Goal: Communication & Community: Answer question/provide support

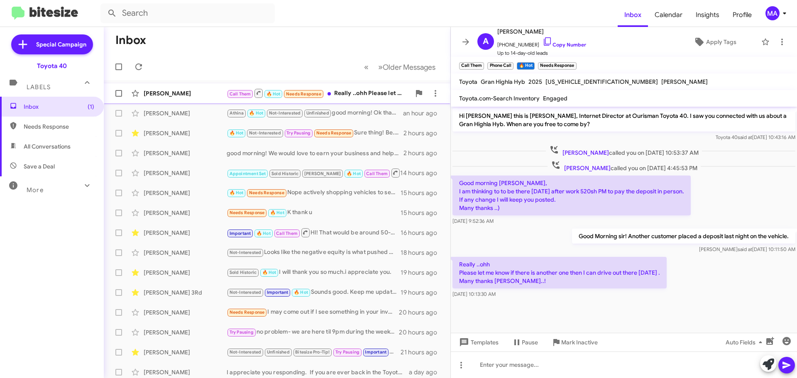
click at [361, 94] on div "Call Them 🔥 Hot Needs Response Really ..ohh Please let me know if there is anot…" at bounding box center [319, 93] width 184 height 10
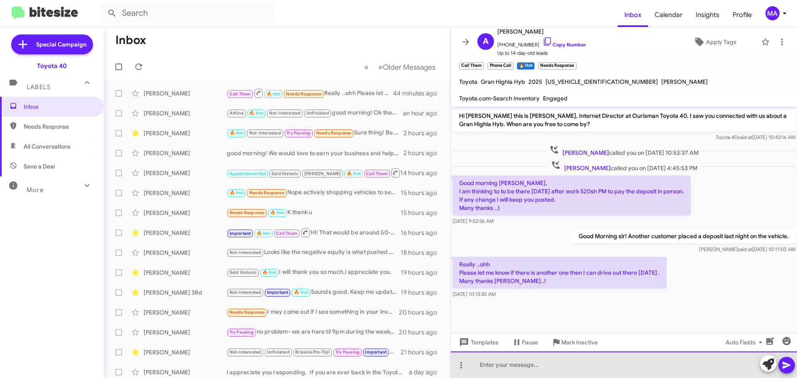
click at [522, 364] on div at bounding box center [624, 364] width 346 height 27
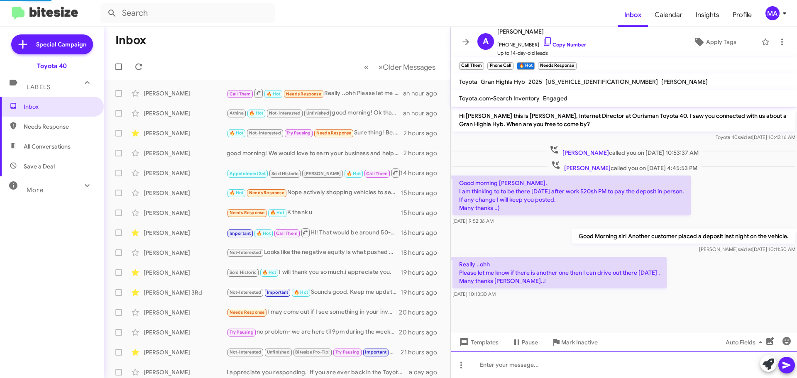
scroll to position [18, 0]
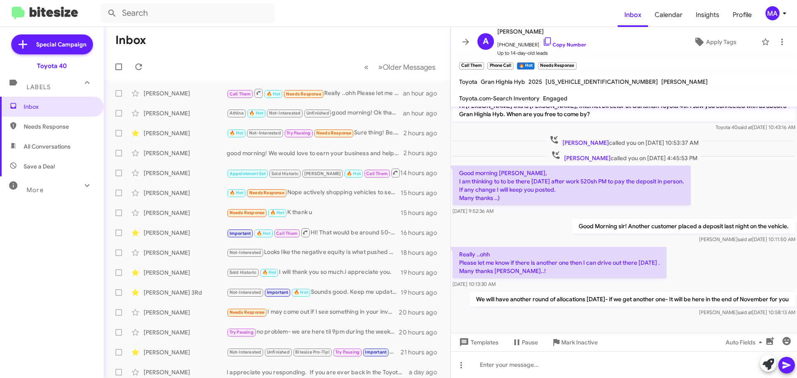
click at [61, 163] on span "Save a Deal" at bounding box center [52, 166] width 104 height 20
type input "in:not-interested"
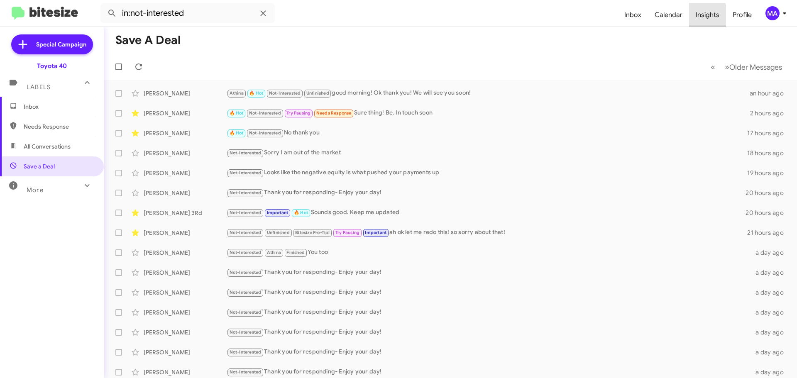
click at [703, 16] on span "Insights" at bounding box center [707, 15] width 37 height 24
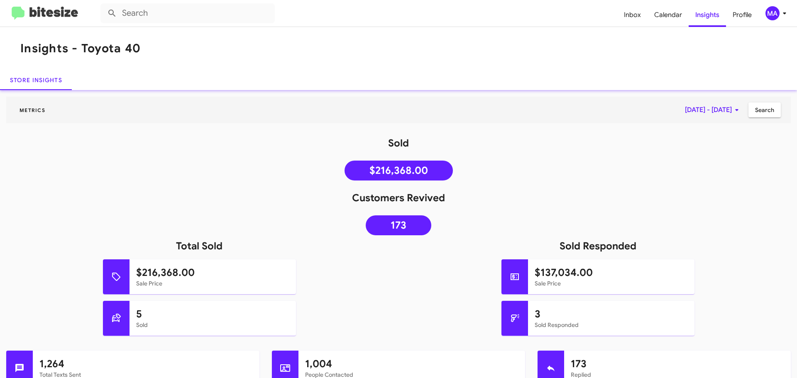
drag, startPoint x: 20, startPoint y: 10, endPoint x: 63, endPoint y: 12, distance: 42.8
click at [20, 10] on img at bounding box center [45, 14] width 66 height 14
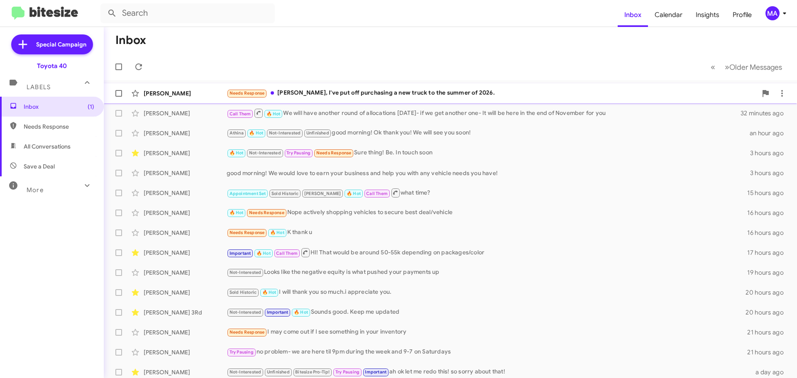
click at [386, 90] on div "Needs Response [PERSON_NAME], I've put off purchasing a new truck to the summer…" at bounding box center [492, 93] width 530 height 10
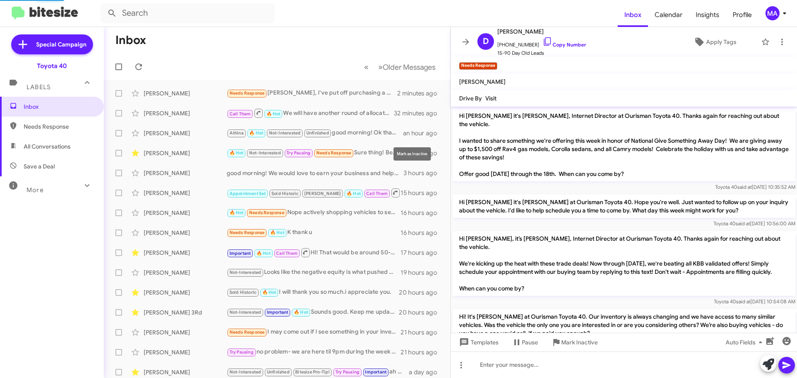
scroll to position [447, 0]
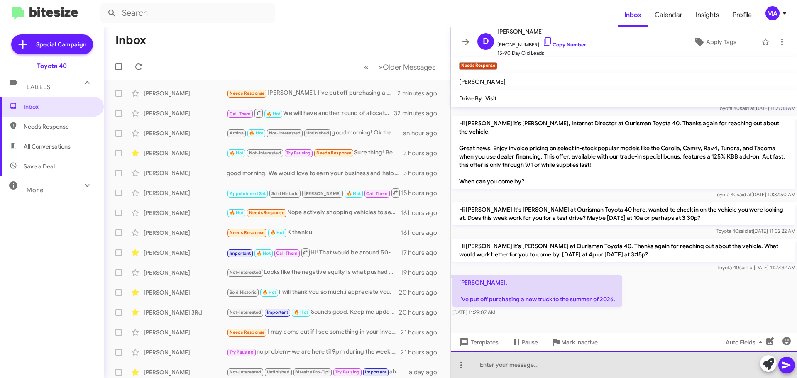
click at [509, 366] on div at bounding box center [624, 364] width 346 height 27
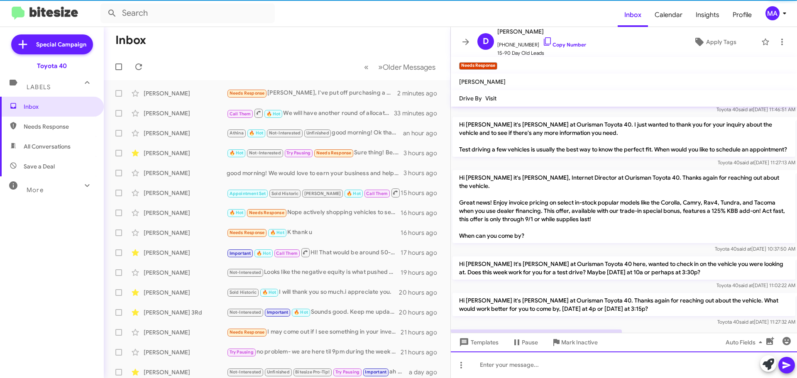
scroll to position [524, 0]
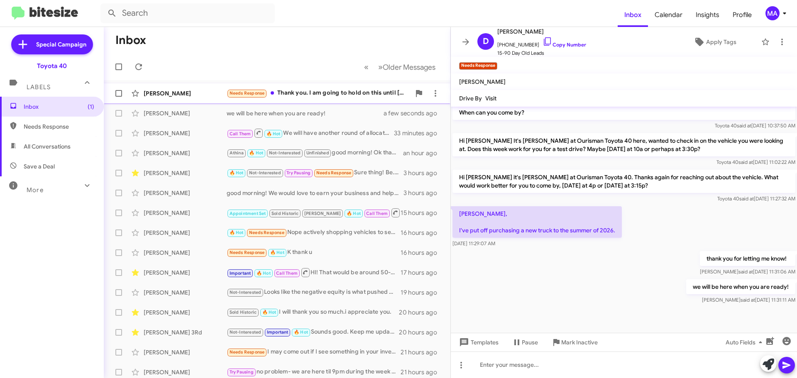
click at [327, 92] on div "Needs Response Thank you. I am going to hold on this until [DATE]. Just getting…" at bounding box center [319, 93] width 184 height 10
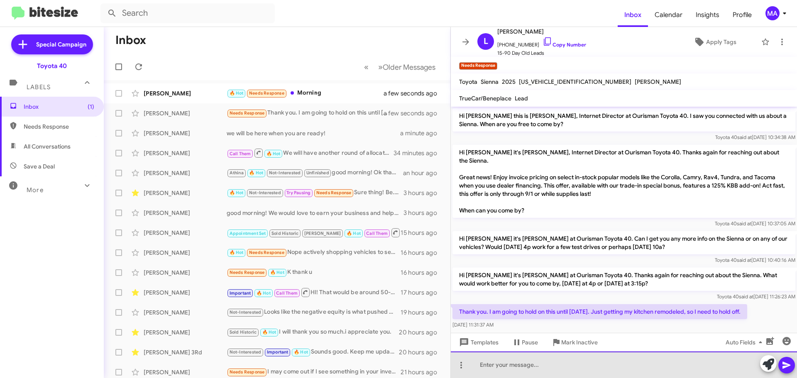
click at [527, 363] on div at bounding box center [624, 364] width 346 height 27
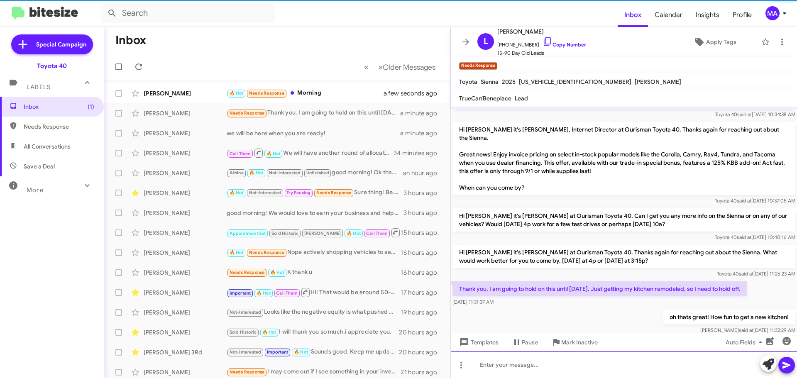
scroll to position [30, 0]
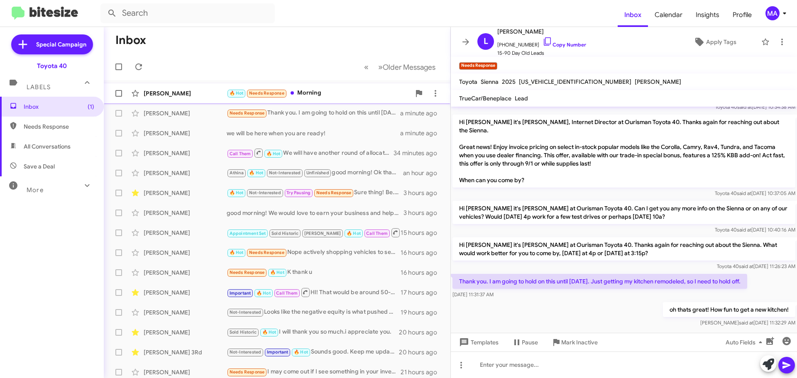
click at [330, 90] on div "🔥 Hot Needs Response Morning" at bounding box center [319, 93] width 184 height 10
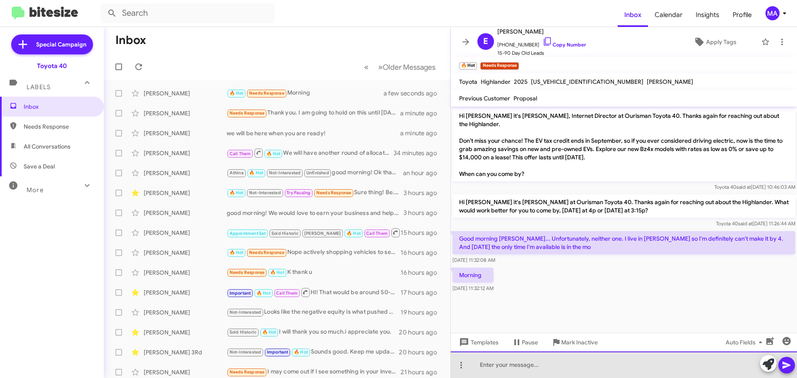
click at [512, 364] on div at bounding box center [624, 364] width 346 height 27
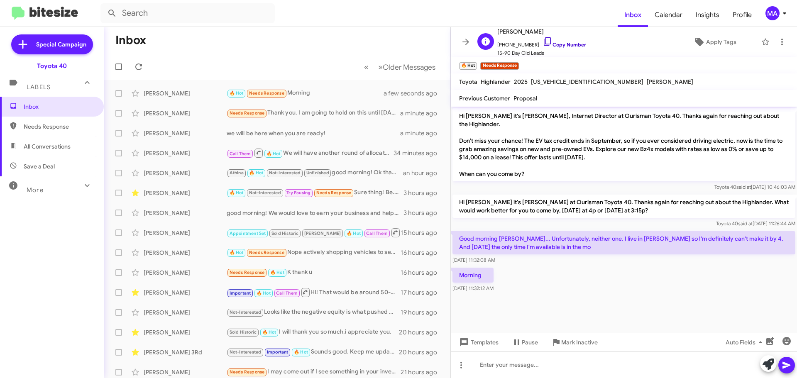
click at [542, 39] on icon at bounding box center [547, 42] width 10 height 10
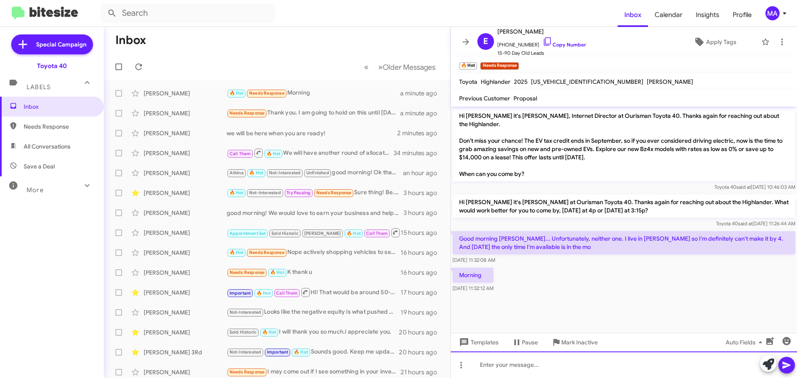
click at [529, 366] on div at bounding box center [624, 364] width 346 height 27
click at [548, 366] on div "No problem at all!" at bounding box center [624, 364] width 346 height 27
click at [644, 365] on div "No problem at all! Are you enjoying your new Highlander?" at bounding box center [624, 364] width 346 height 27
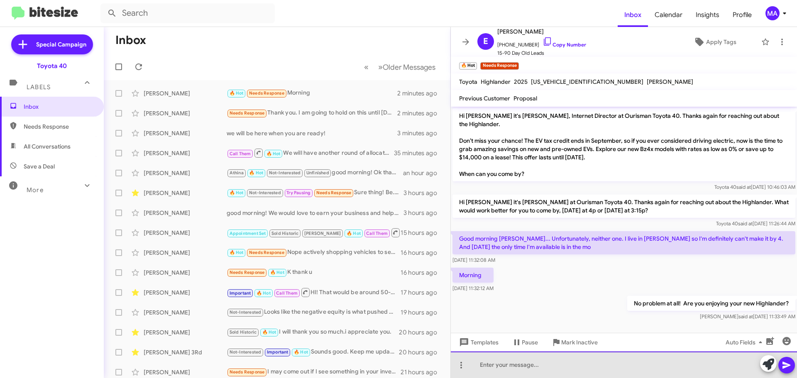
click at [515, 366] on div at bounding box center [624, 364] width 346 height 27
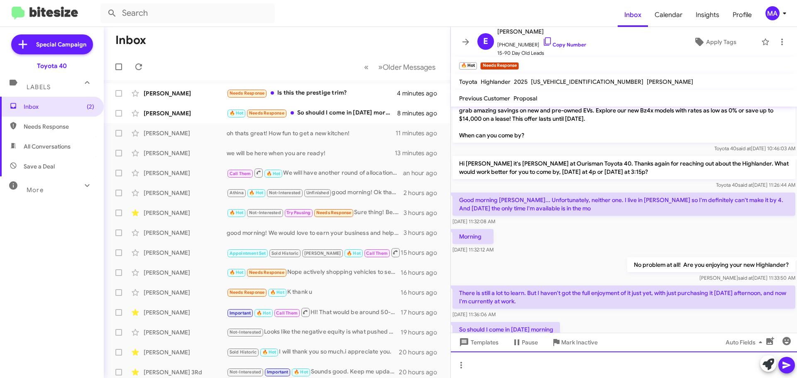
scroll to position [69, 0]
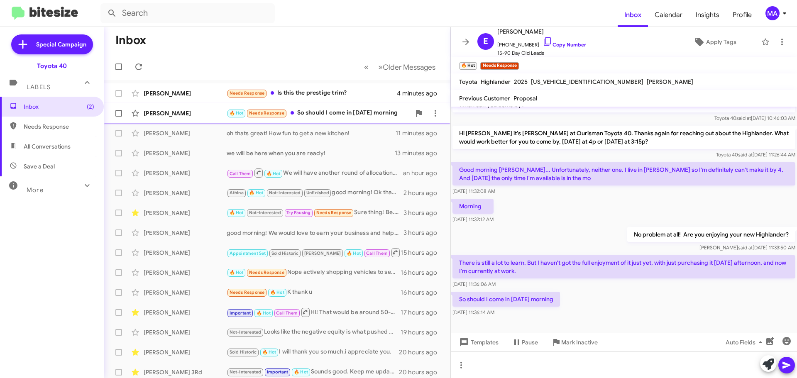
click at [357, 111] on div "🔥 Hot Needs Response So should I come in [DATE] morning" at bounding box center [319, 113] width 184 height 10
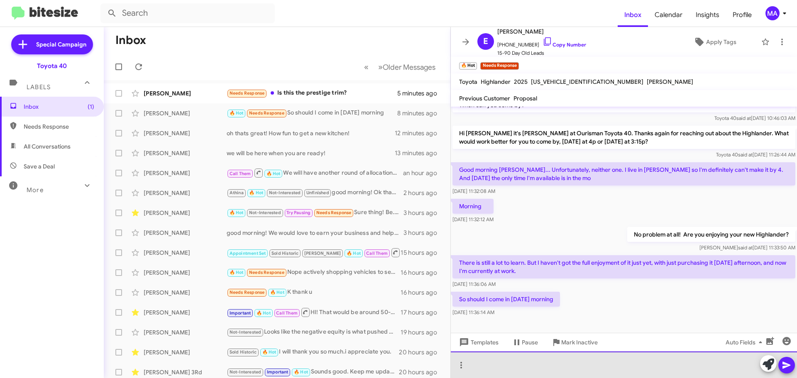
click at [485, 363] on div at bounding box center [624, 364] width 346 height 27
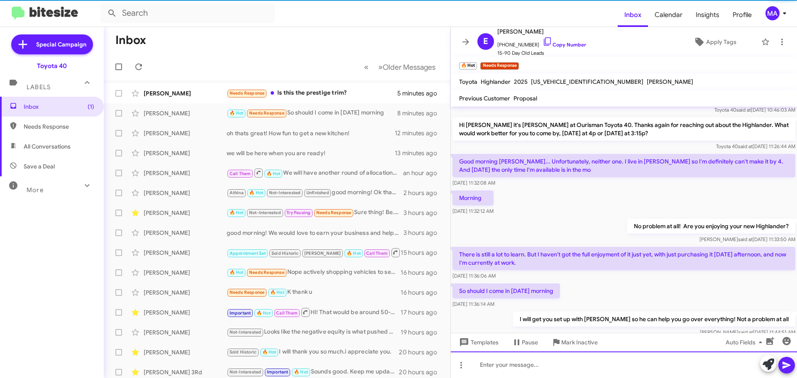
scroll to position [99, 0]
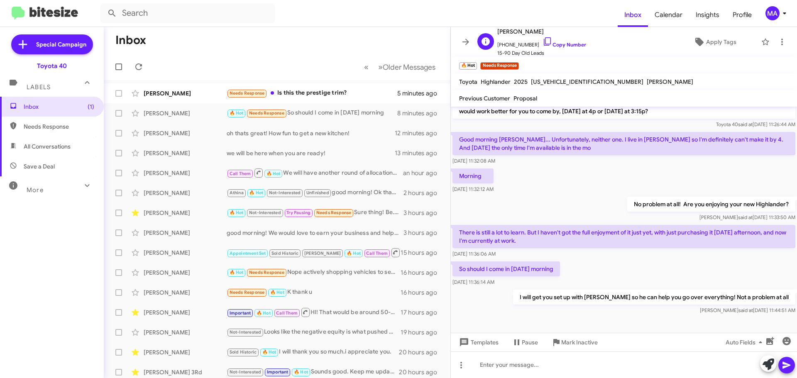
drag, startPoint x: 535, startPoint y: 41, endPoint x: 522, endPoint y: 36, distance: 14.7
click at [542, 41] on icon at bounding box center [547, 42] width 10 height 10
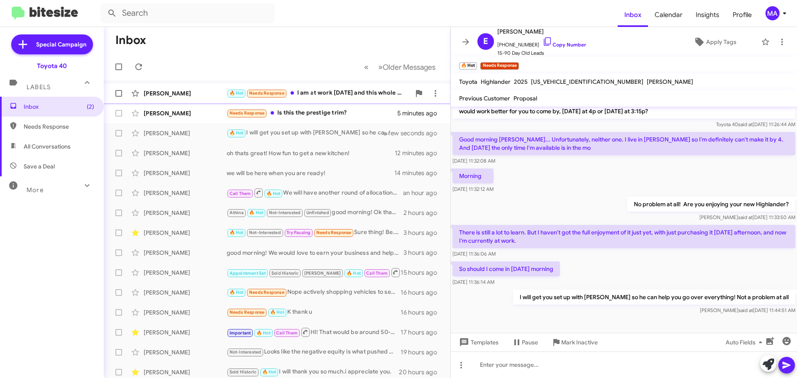
click at [337, 94] on div "🔥 Hot Needs Response I am at work [DATE] and this whole weekend" at bounding box center [319, 93] width 184 height 10
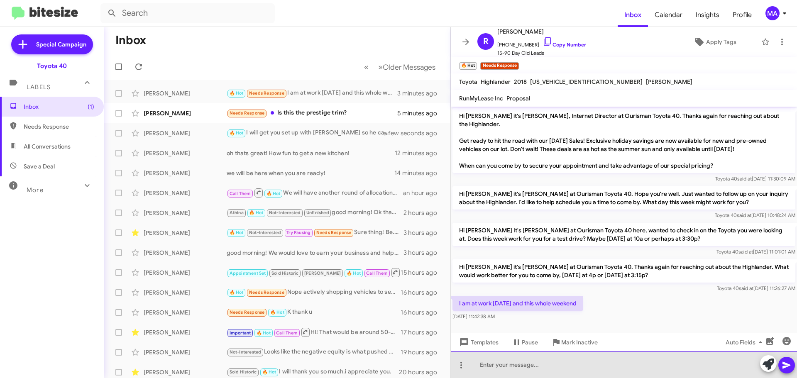
click at [509, 363] on div at bounding box center [624, 364] width 346 height 27
click at [554, 366] on div "oh no problem at all!" at bounding box center [624, 364] width 346 height 27
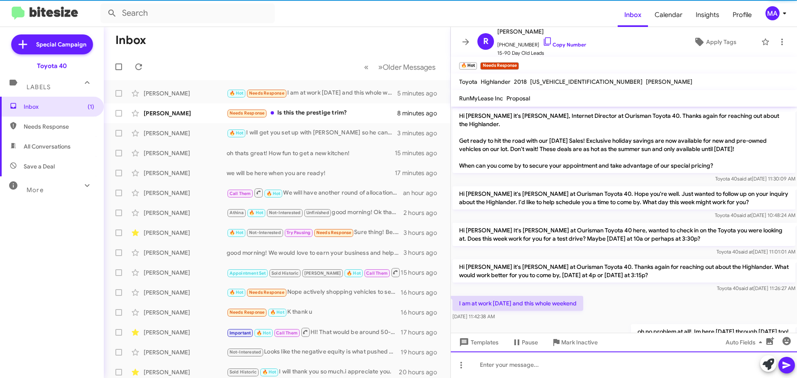
scroll to position [30, 0]
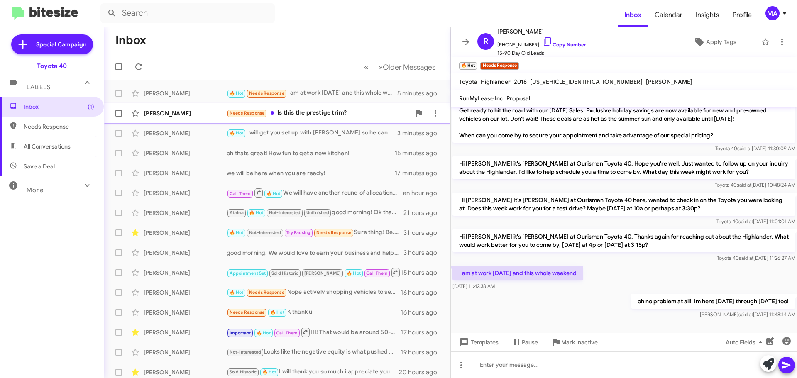
click at [344, 113] on div "Needs Response Is this the prestige trim?" at bounding box center [319, 113] width 184 height 10
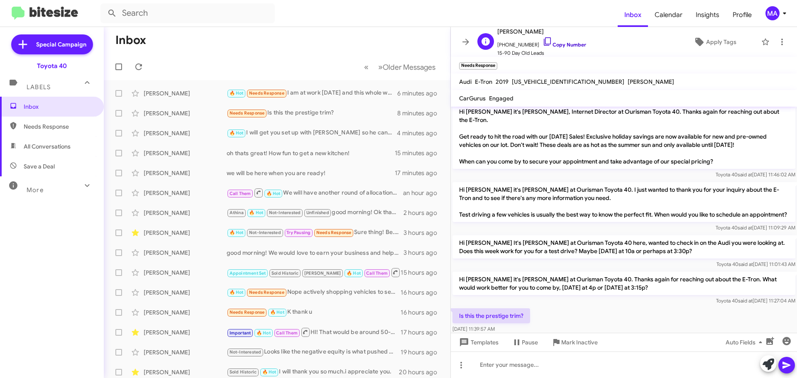
click at [542, 41] on icon at bounding box center [547, 42] width 10 height 10
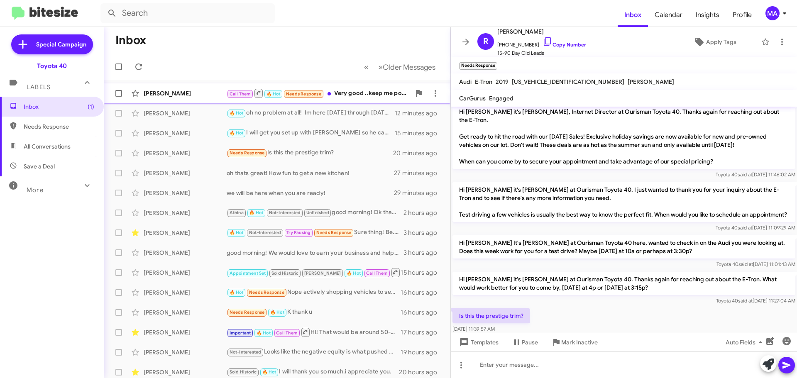
click at [353, 99] on div "[PERSON_NAME] Call Them 🔥 Hot Needs Response Very good ..keep me posted please.…" at bounding box center [276, 93] width 333 height 17
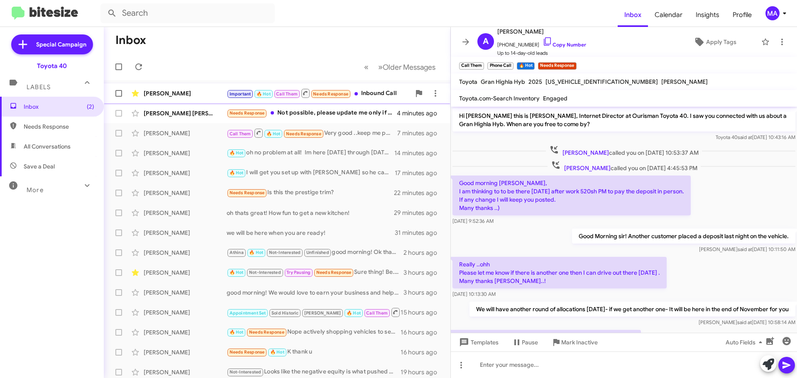
click at [197, 95] on div "[PERSON_NAME]" at bounding box center [185, 93] width 83 height 8
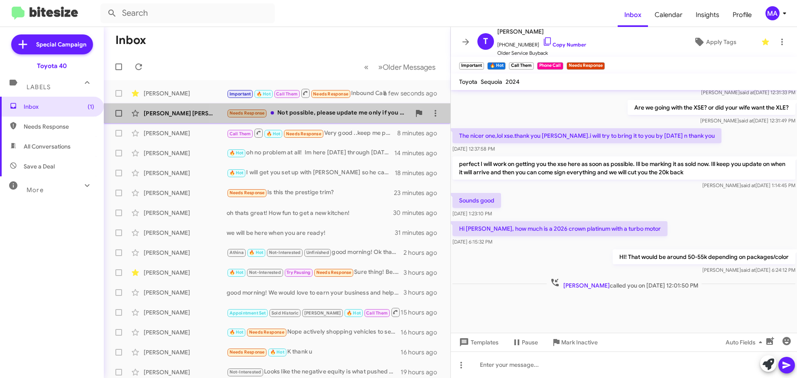
click at [322, 115] on div "Needs Response Not possible, please update me only if you have specific trim av…" at bounding box center [319, 113] width 184 height 10
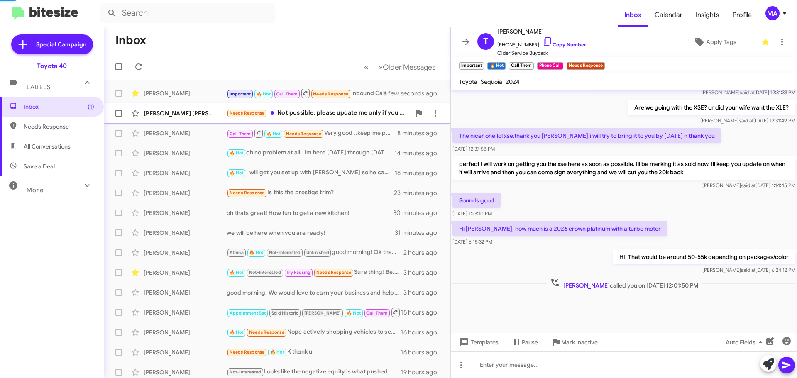
scroll to position [174, 0]
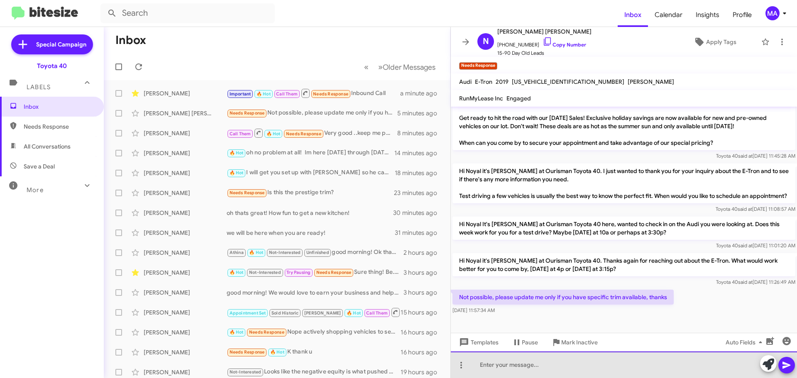
click at [510, 366] on div at bounding box center [624, 364] width 346 height 27
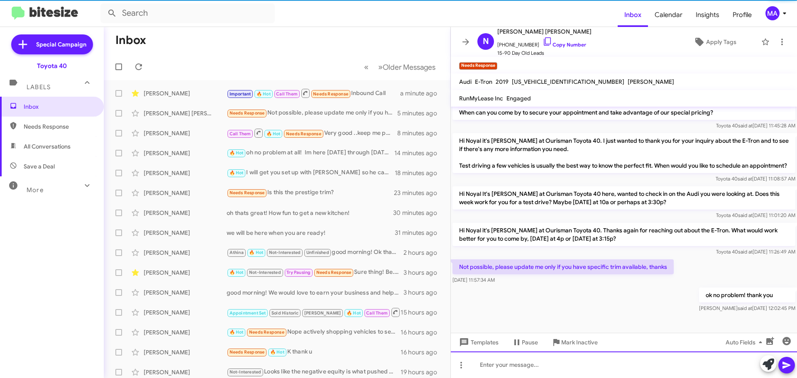
scroll to position [204, 0]
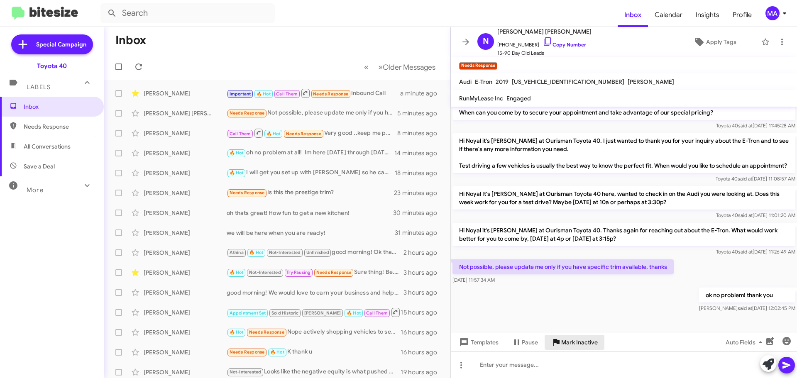
click at [571, 346] on span "Mark Inactive" at bounding box center [579, 342] width 37 height 15
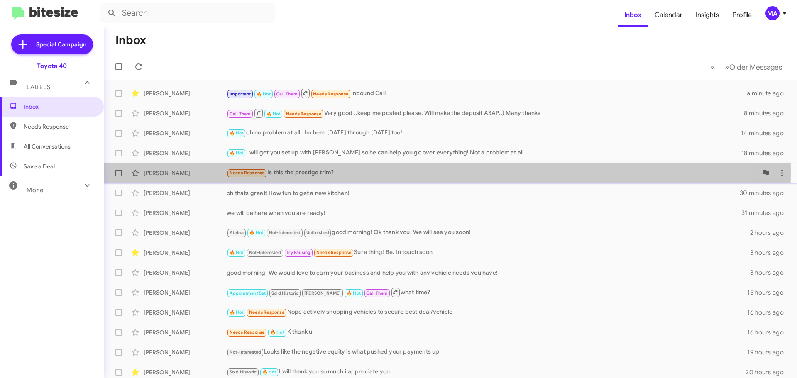
click at [349, 171] on div "Needs Response Is this the prestige trim?" at bounding box center [492, 173] width 530 height 10
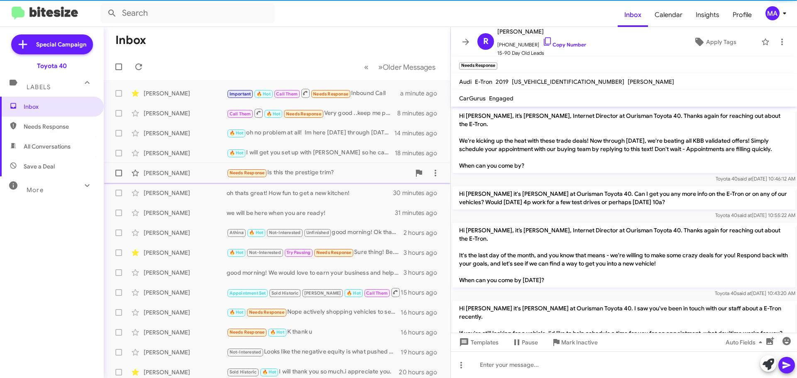
scroll to position [364, 0]
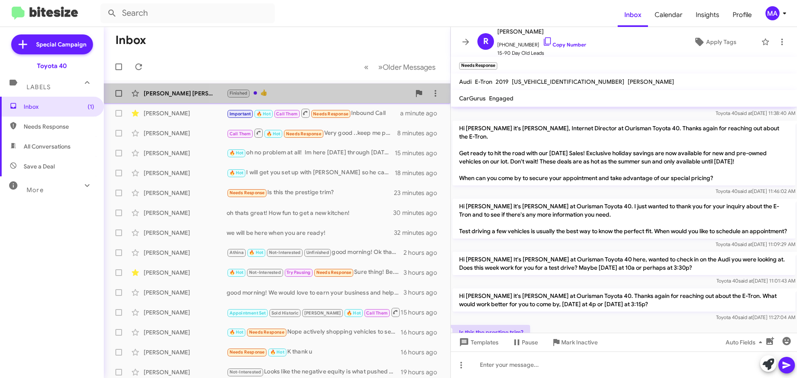
click at [314, 91] on div "Finished 👍" at bounding box center [319, 93] width 184 height 10
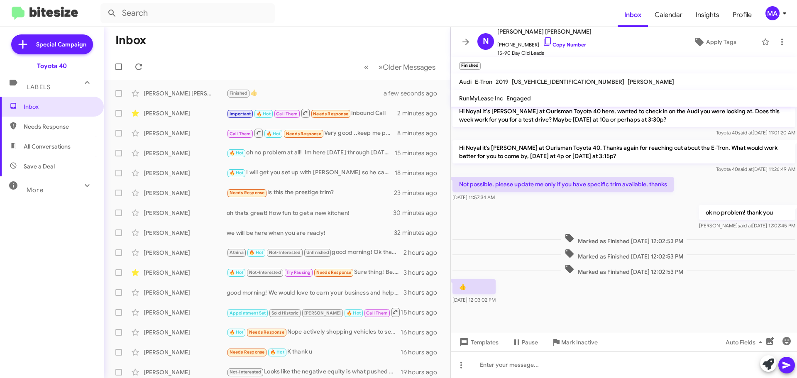
scroll to position [287, 0]
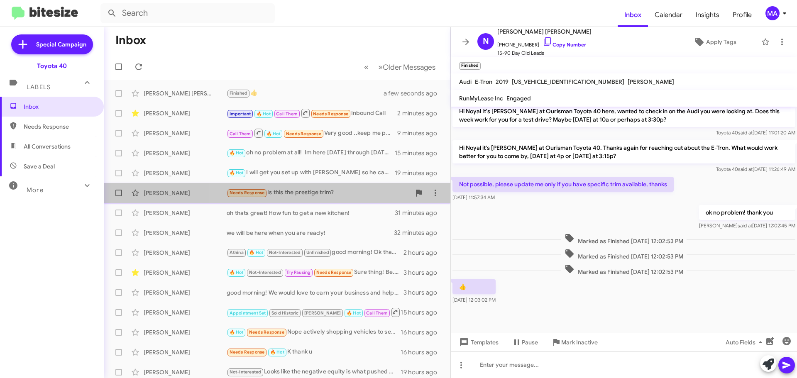
click at [332, 189] on div "Needs Response Is this the prestige trim?" at bounding box center [319, 193] width 184 height 10
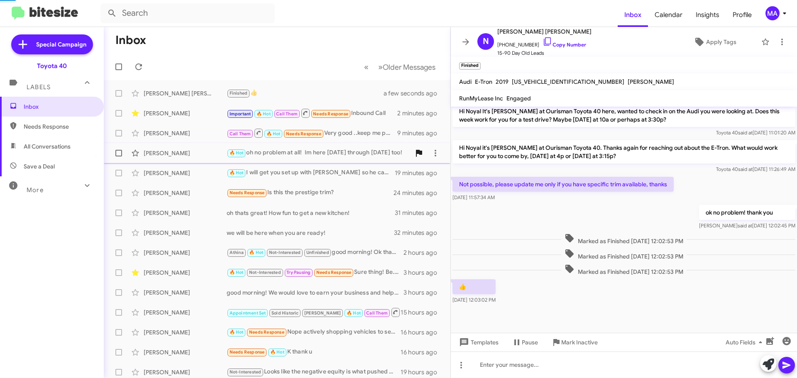
scroll to position [381, 0]
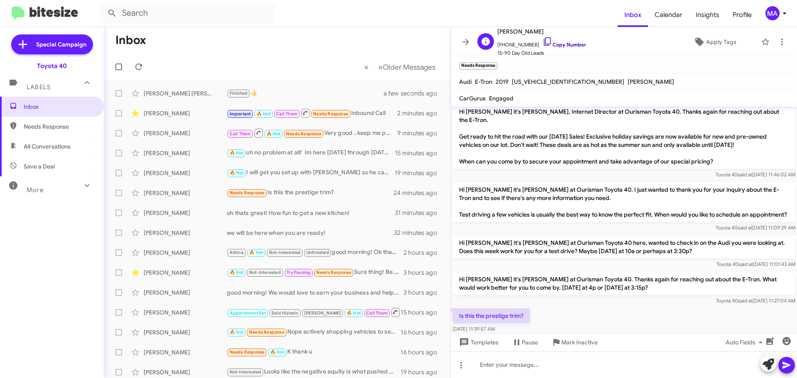
click at [544, 42] on icon at bounding box center [547, 41] width 7 height 8
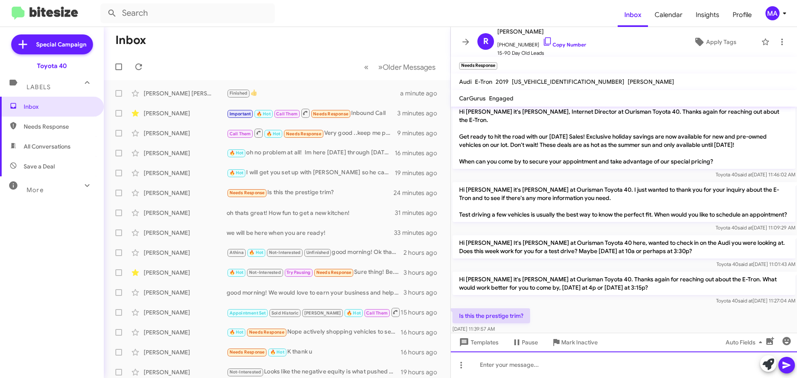
click at [552, 363] on div at bounding box center [624, 364] width 346 height 27
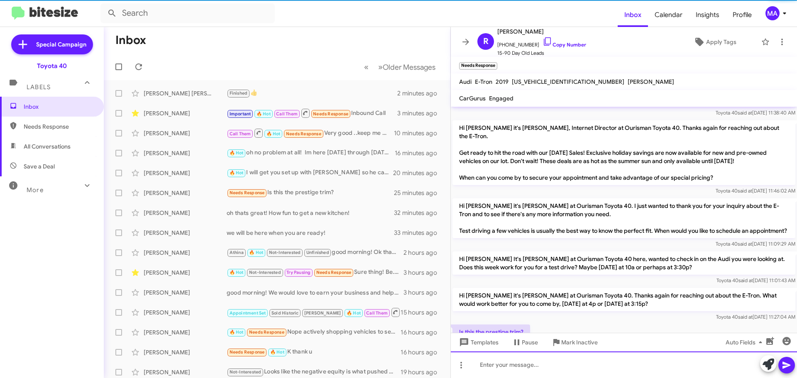
scroll to position [441, 0]
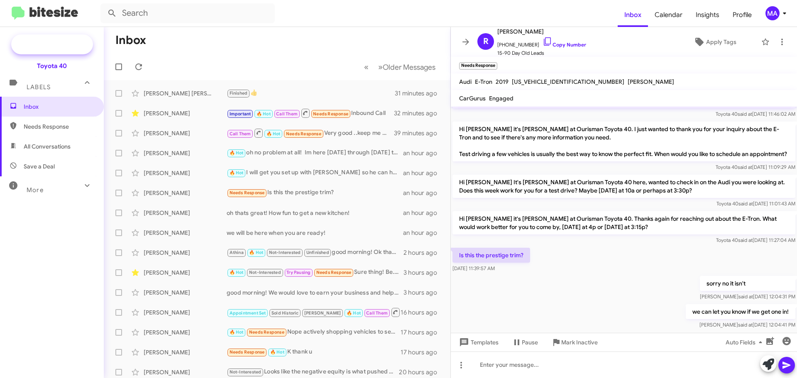
click at [34, 39] on span "Special Campaign" at bounding box center [52, 44] width 82 height 20
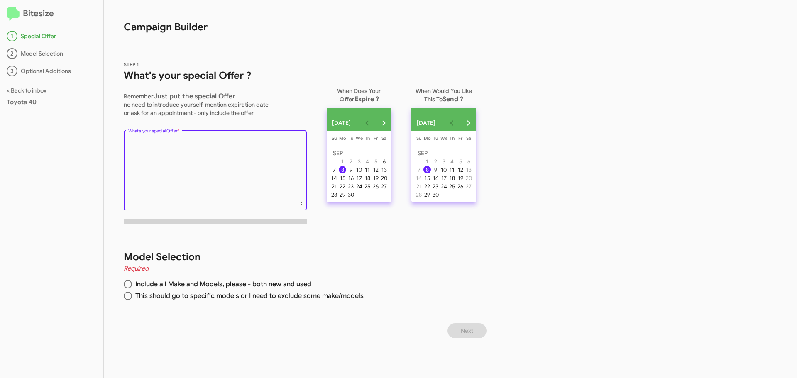
click at [214, 151] on textarea "What's your special Offer *" at bounding box center [215, 171] width 174 height 67
click at [228, 145] on textarea "What's your special Offer *" at bounding box center [215, 171] width 174 height 67
click at [228, 142] on textarea "What's your special Offer *" at bounding box center [215, 171] width 174 height 67
click at [268, 144] on textarea "What's your special Offer *" at bounding box center [215, 171] width 174 height 67
click at [218, 143] on textarea "What's your special Offer *" at bounding box center [215, 171] width 174 height 67
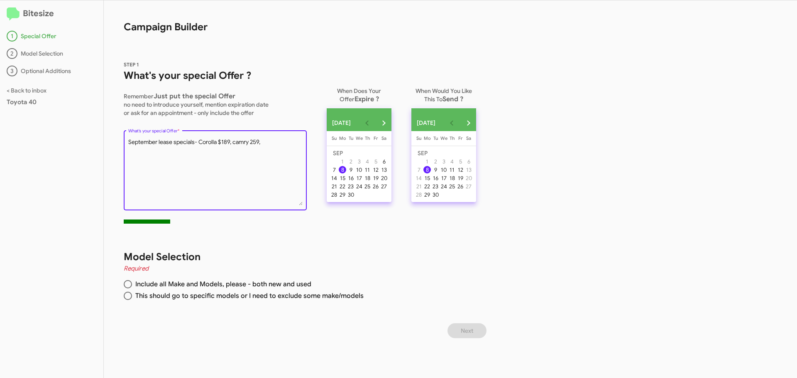
click at [251, 142] on textarea "What's your special Offer *" at bounding box center [215, 171] width 174 height 67
drag, startPoint x: 268, startPoint y: 144, endPoint x: 304, endPoint y: 144, distance: 35.3
click at [271, 144] on textarea "What's your special Offer *" at bounding box center [215, 171] width 174 height 67
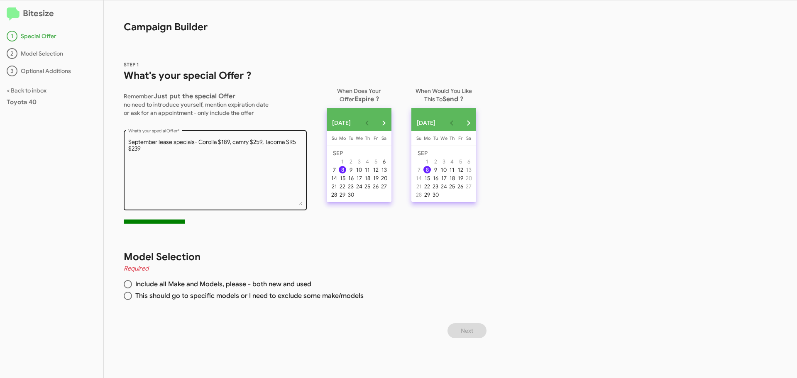
click at [154, 154] on textarea "What's your special Offer *" at bounding box center [215, 171] width 174 height 67
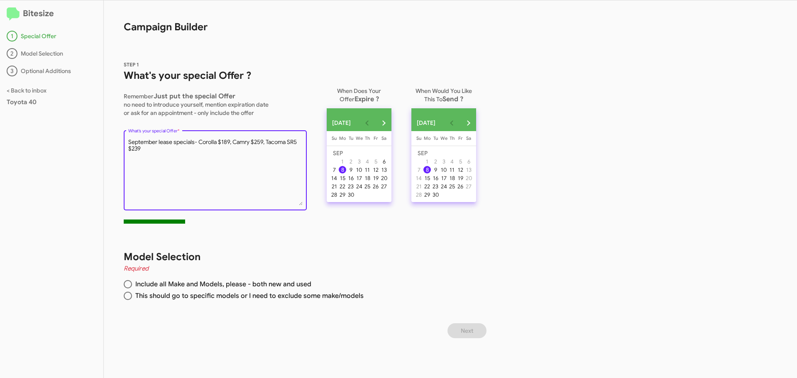
click at [148, 151] on textarea "What's your special Offer *" at bounding box center [215, 171] width 174 height 67
drag, startPoint x: 150, startPoint y: 150, endPoint x: 117, endPoint y: 140, distance: 34.3
click at [117, 140] on div "STEP 1 What's your special Offer ? Remember Just put the special Offer no need …" at bounding box center [297, 135] width 386 height 190
click at [175, 158] on textarea "What's your special Offer *" at bounding box center [215, 171] width 174 height 67
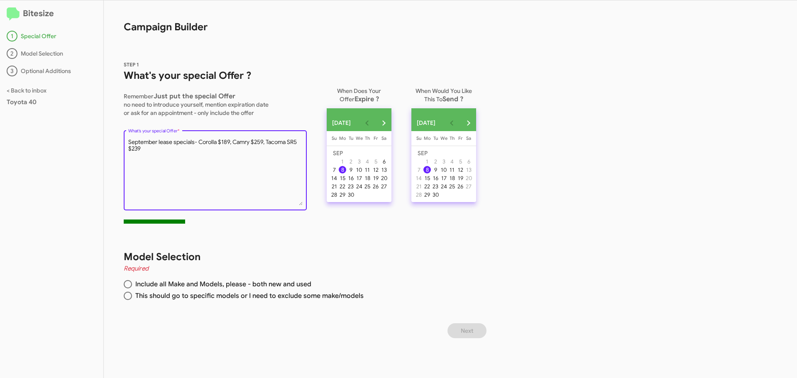
click at [158, 156] on textarea "What's your special Offer *" at bounding box center [215, 171] width 174 height 67
drag, startPoint x: 152, startPoint y: 154, endPoint x: 120, endPoint y: 135, distance: 37.8
click at [123, 136] on div "STEP 1 What's your special Offer ? Remember Just put the special Offer no need …" at bounding box center [297, 135] width 386 height 190
type textarea "s"
click at [194, 145] on textarea "What's your special Offer *" at bounding box center [215, 171] width 174 height 67
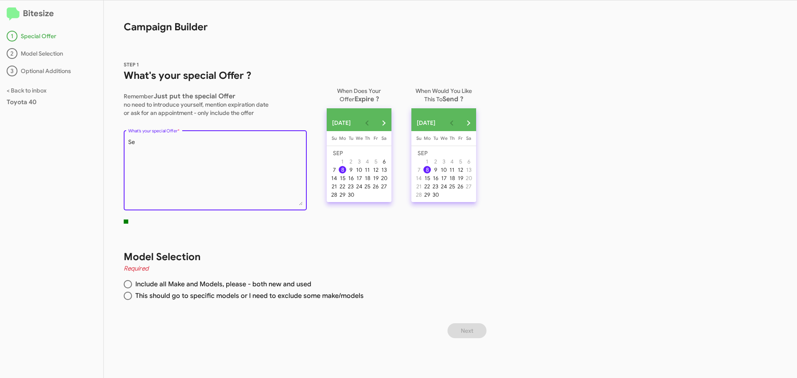
type textarea "S"
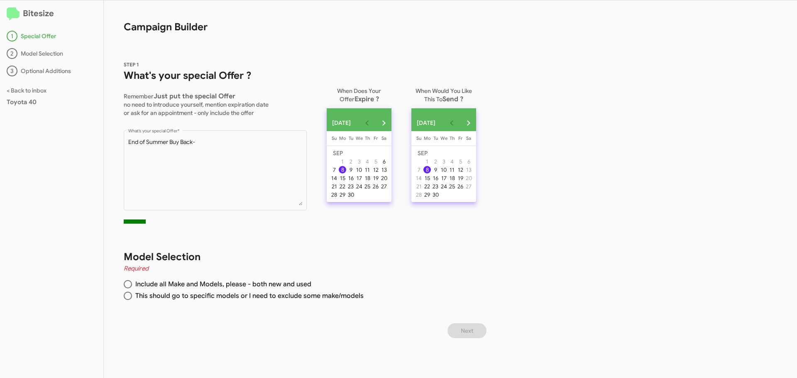
click at [354, 198] on div "30" at bounding box center [350, 194] width 7 height 7
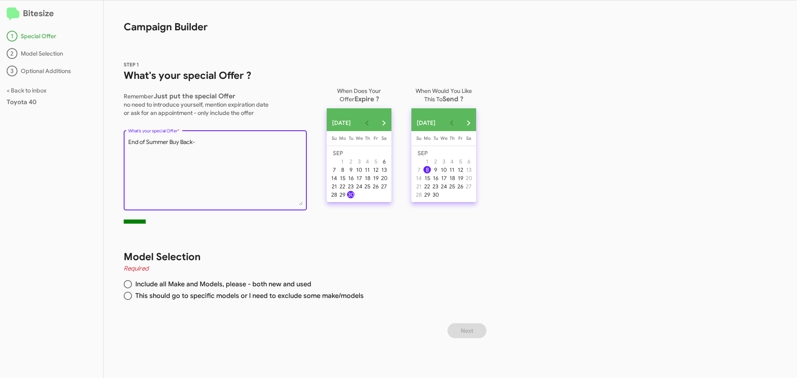
click at [220, 148] on textarea "What's your special Offer *" at bounding box center [215, 171] width 174 height 67
type textarea "End of Summer Buy Back- Sell your vehicle to us or trade it in for a new one an…"
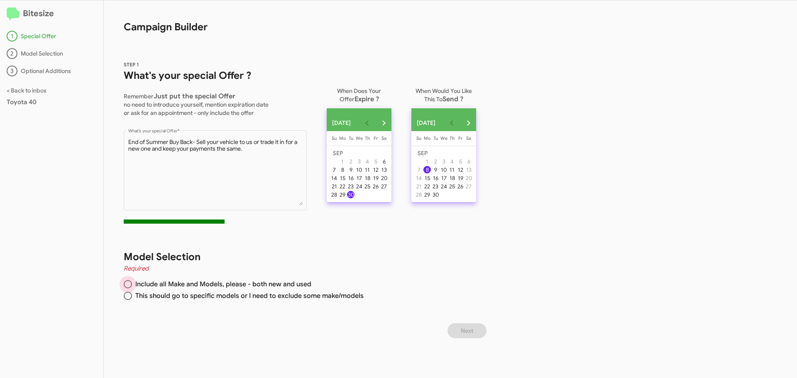
click at [128, 286] on span at bounding box center [128, 284] width 8 height 8
click at [128, 286] on input "Include all Make and Models, please - both new and used" at bounding box center [128, 284] width 8 height 8
radio input "true"
click at [127, 296] on span at bounding box center [128, 296] width 8 height 8
click at [127, 296] on input "This should go to specific models or I need to exclude some make/models" at bounding box center [128, 296] width 8 height 8
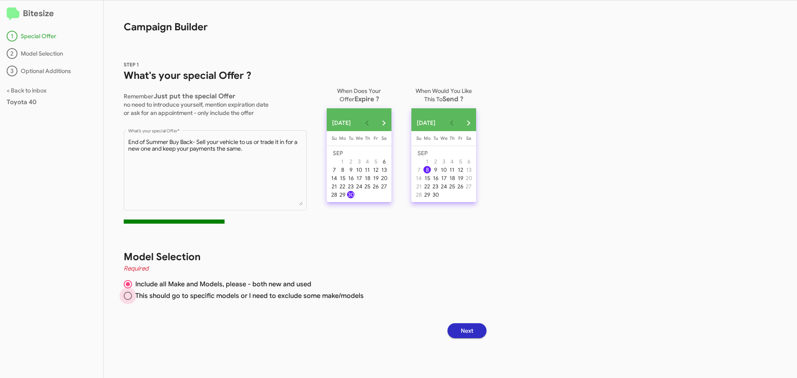
radio input "true"
click at [482, 332] on button "Next" at bounding box center [466, 330] width 39 height 15
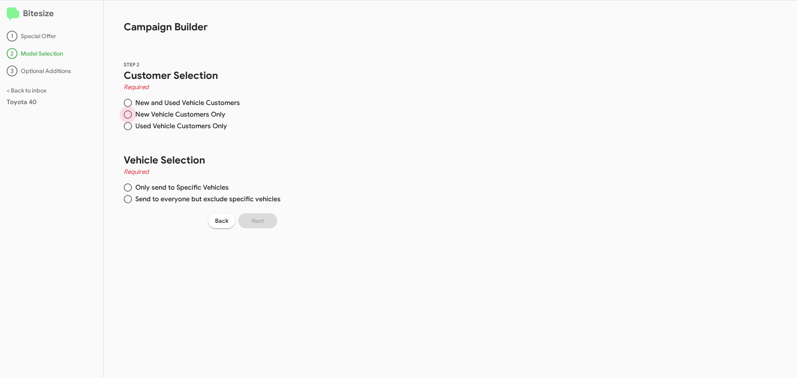
click at [130, 115] on span at bounding box center [128, 114] width 8 height 8
click at [130, 115] on input "New Vehicle Customers Only" at bounding box center [128, 114] width 8 height 8
radio input "true"
click at [129, 199] on span at bounding box center [128, 199] width 8 height 8
click at [129, 199] on input "Send to everyone but exclude specific vehicles" at bounding box center [128, 199] width 8 height 8
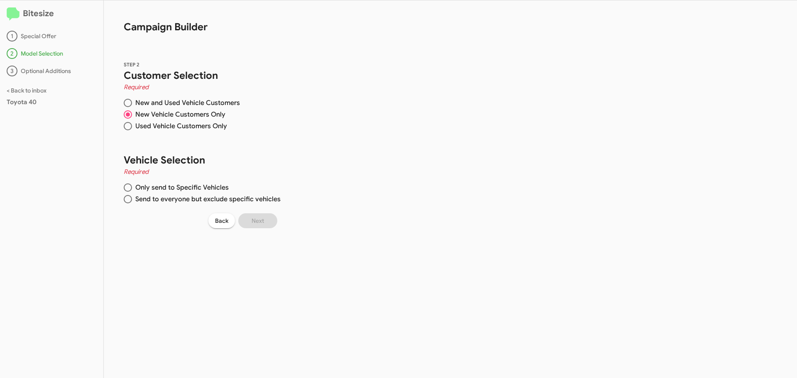
radio input "true"
click at [131, 185] on span at bounding box center [128, 187] width 8 height 8
click at [131, 185] on input "Only send to Specific Vehicles" at bounding box center [128, 187] width 8 height 8
radio input "true"
click at [314, 97] on input "Search Make" at bounding box center [334, 99] width 75 height 7
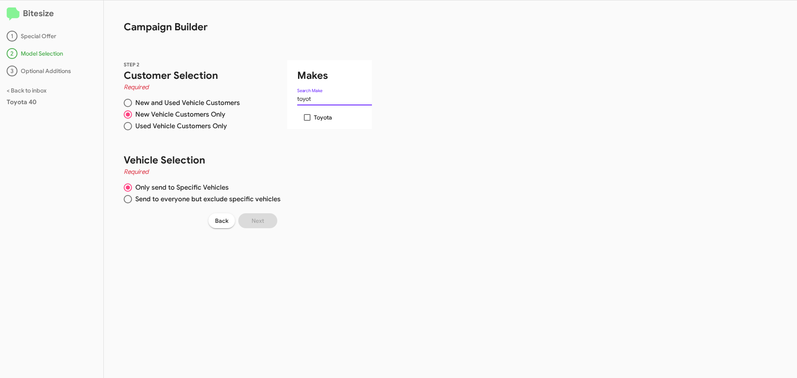
type input "toyot"
click at [309, 115] on label "Toyota" at bounding box center [318, 117] width 28 height 10
click at [307, 121] on input "Toyota" at bounding box center [307, 121] width 0 height 0
checkbox input "true"
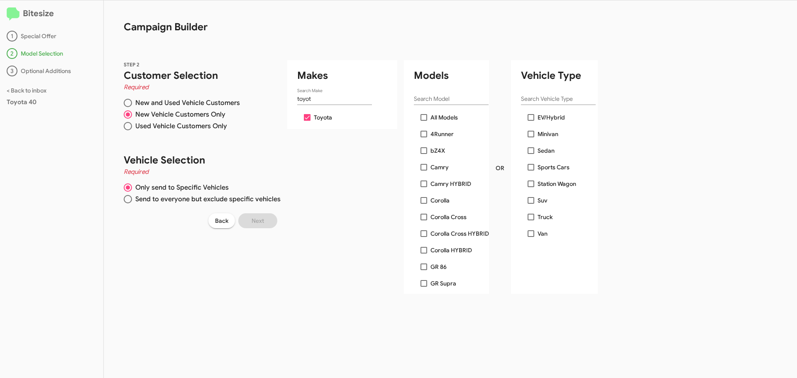
click at [423, 115] on span at bounding box center [423, 117] width 7 height 7
click at [423, 121] on input "All Models" at bounding box center [423, 121] width 0 height 0
checkbox input "true"
click at [259, 227] on span "Next" at bounding box center [257, 220] width 12 height 15
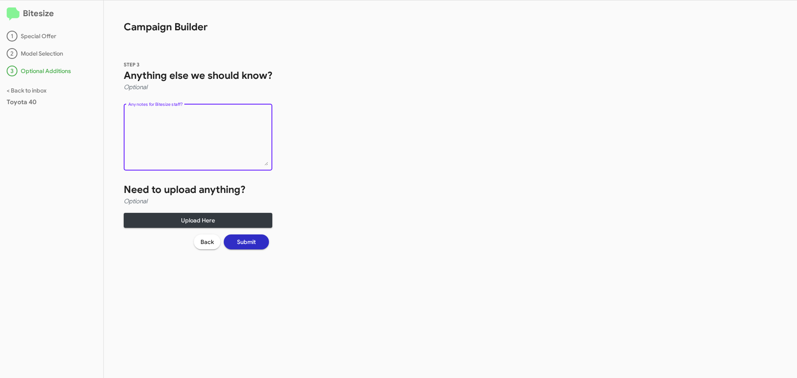
click at [187, 125] on textarea "Any notes for Bitesize staff?" at bounding box center [198, 139] width 140 height 54
click at [250, 246] on span "Submit" at bounding box center [246, 241] width 19 height 15
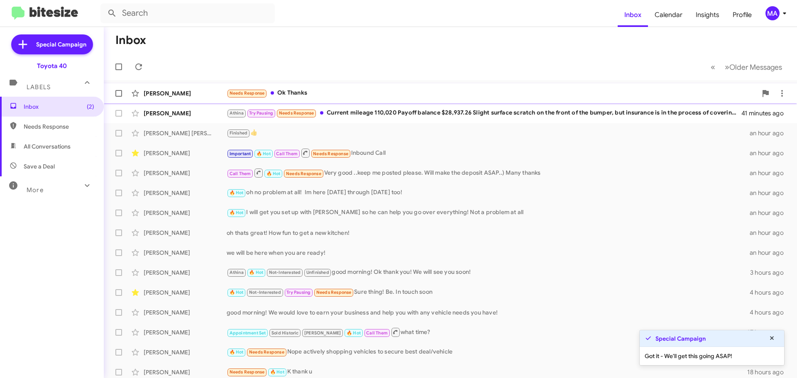
click at [319, 93] on div "Needs Response Ok Thanks" at bounding box center [492, 93] width 530 height 10
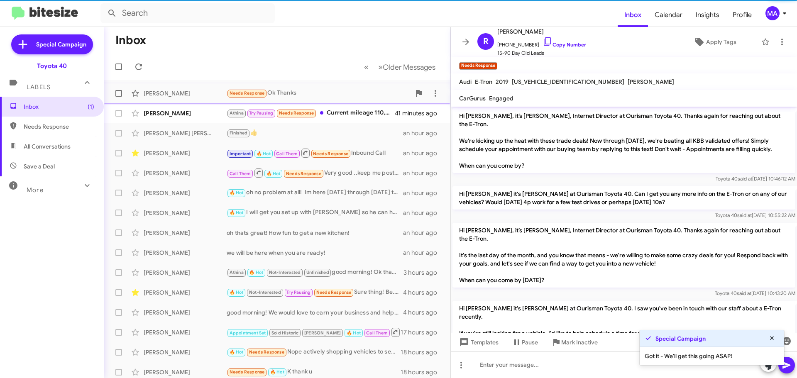
scroll to position [463, 0]
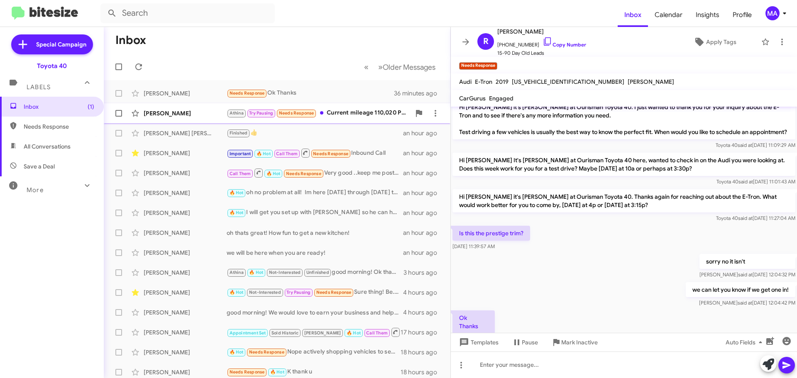
click at [345, 113] on div "Athina Try Pausing Needs Response Current mileage 110,020 Payoff balance $28,93…" at bounding box center [319, 113] width 184 height 10
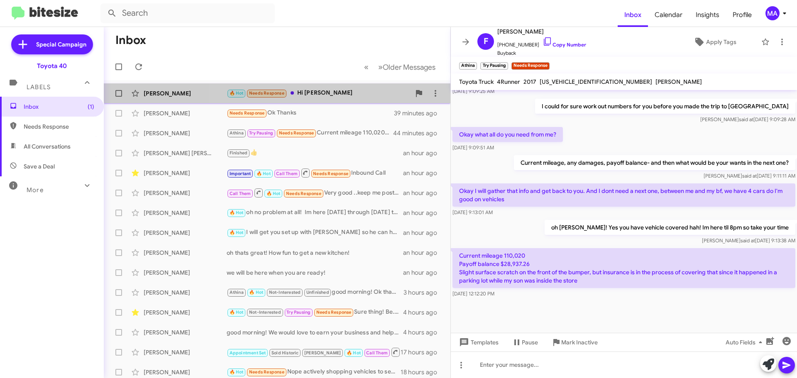
click at [339, 88] on div "[PERSON_NAME] 🔥 Hot Needs Response Hi [PERSON_NAME] 3 minutes ago" at bounding box center [276, 93] width 333 height 17
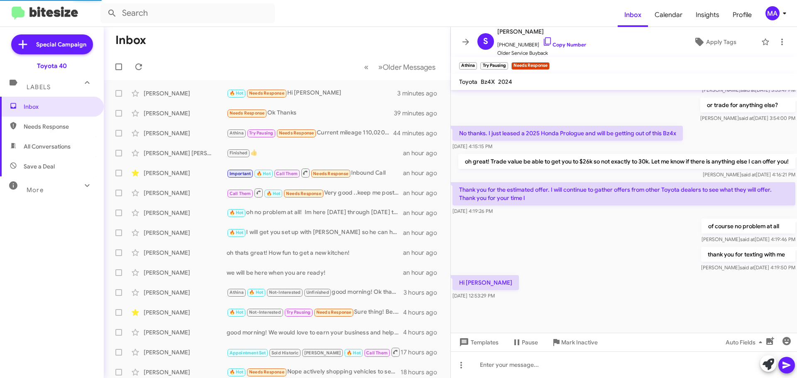
scroll to position [270, 0]
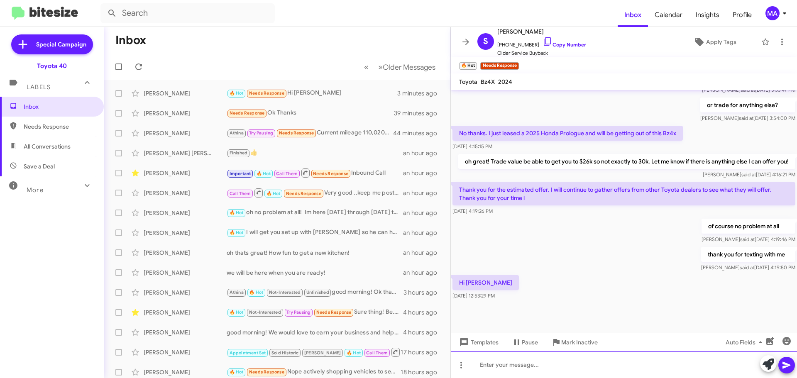
click at [512, 366] on div at bounding box center [624, 364] width 346 height 27
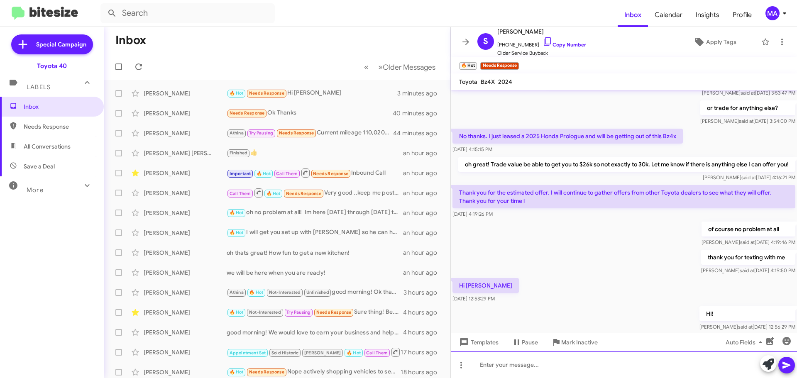
scroll to position [300, 0]
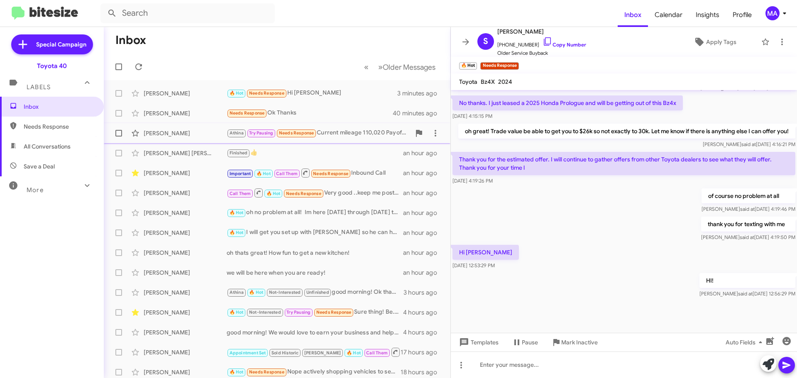
click at [336, 131] on div "Athina Try Pausing Needs Response Current mileage 110,020 Payoff balance $28,93…" at bounding box center [319, 133] width 184 height 10
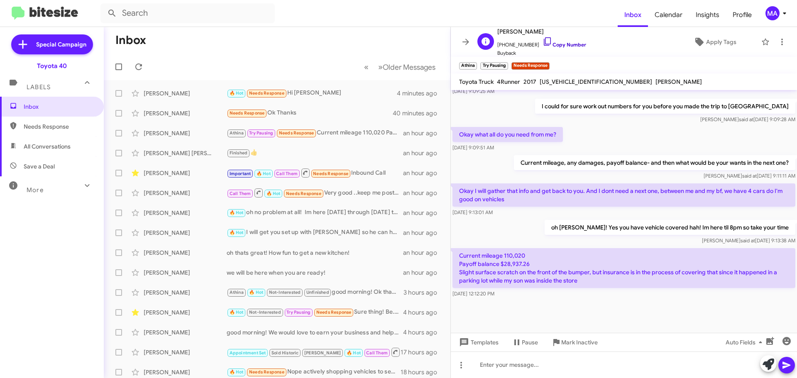
click at [542, 40] on icon at bounding box center [547, 42] width 10 height 10
drag, startPoint x: 590, startPoint y: 280, endPoint x: 454, endPoint y: 258, distance: 137.9
click at [454, 258] on p "Current mileage 110,020 Payoff balance $28,937.26 Slight surface scratch on the…" at bounding box center [623, 268] width 343 height 40
copy p "Current mileage 110,020 Payoff balance $28,937.26 Slight surface scratch on the…"
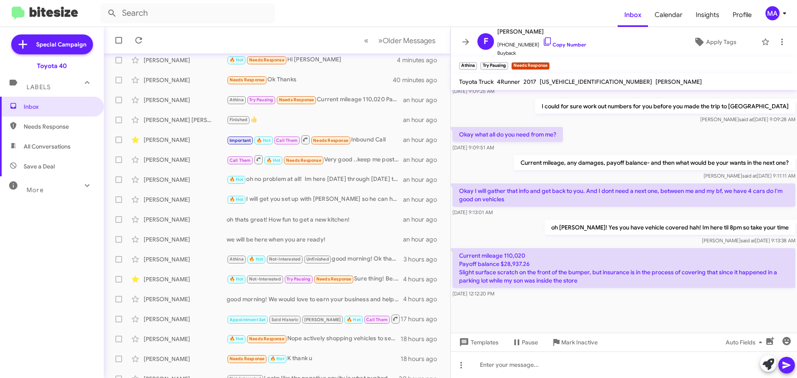
scroll to position [83, 0]
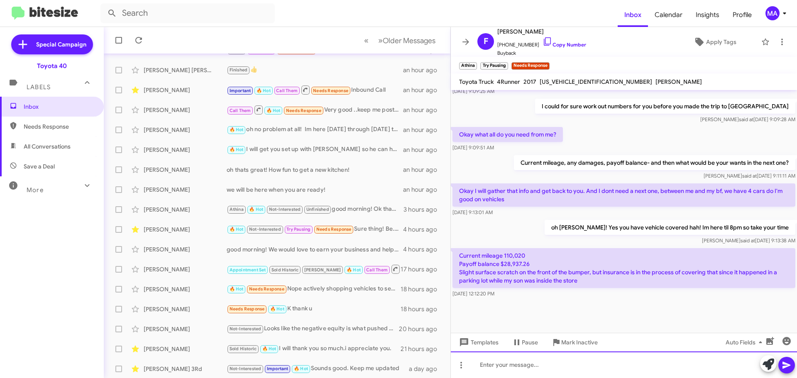
click at [517, 363] on div at bounding box center [624, 364] width 346 height 27
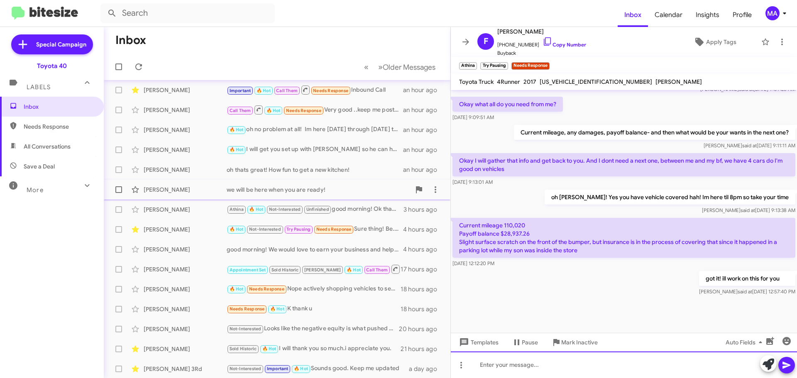
scroll to position [0, 0]
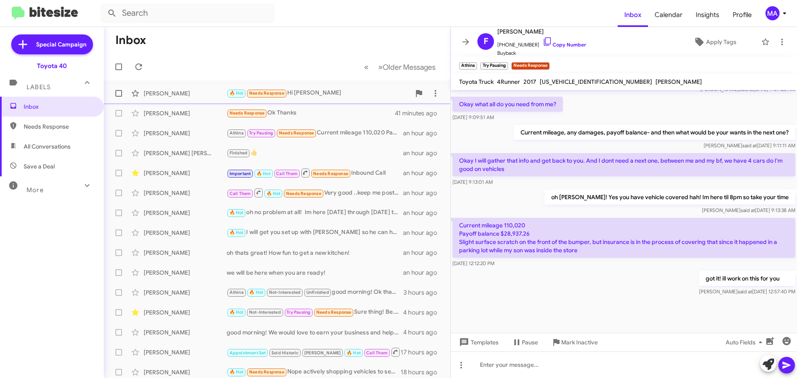
click at [311, 96] on div "🔥 Hot Needs Response Hi [PERSON_NAME]" at bounding box center [319, 93] width 184 height 10
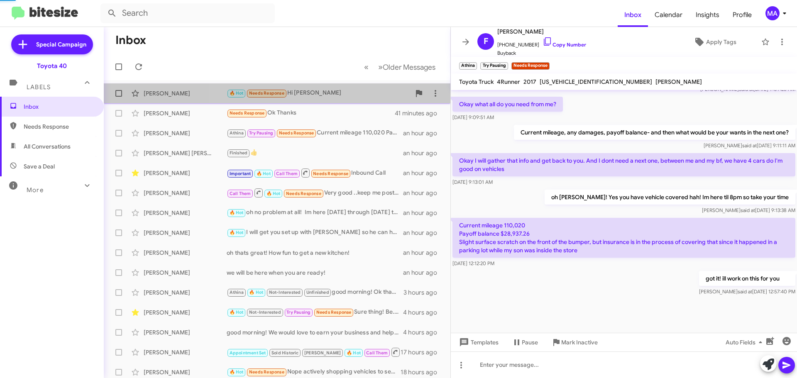
scroll to position [300, 0]
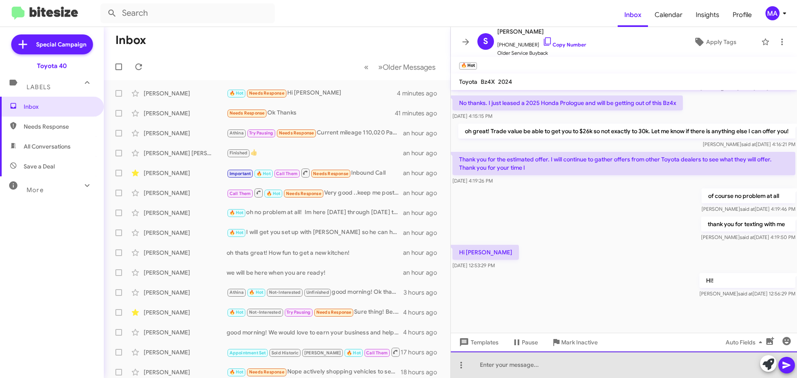
click at [540, 365] on div at bounding box center [624, 364] width 346 height 27
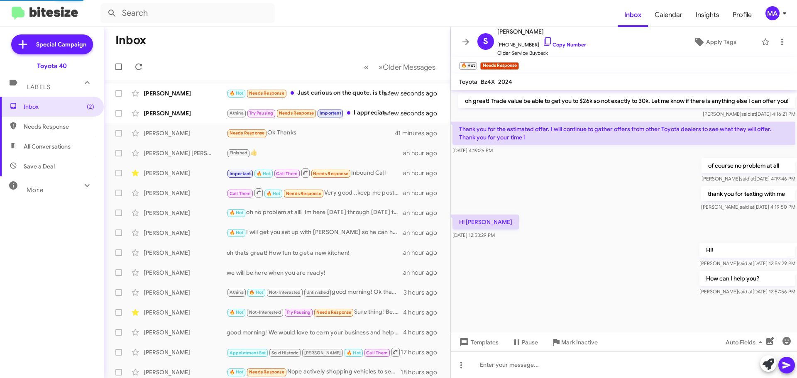
scroll to position [0, 0]
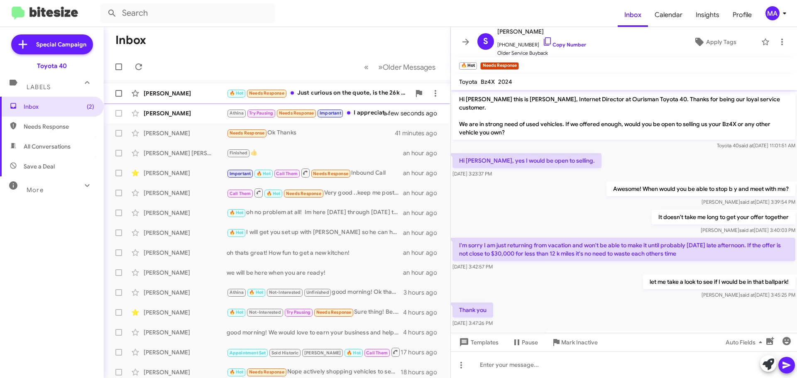
click at [324, 86] on div "[PERSON_NAME] 🔥 Hot Needs Response Just curious on the quote, is the 26k solid …" at bounding box center [276, 93] width 333 height 17
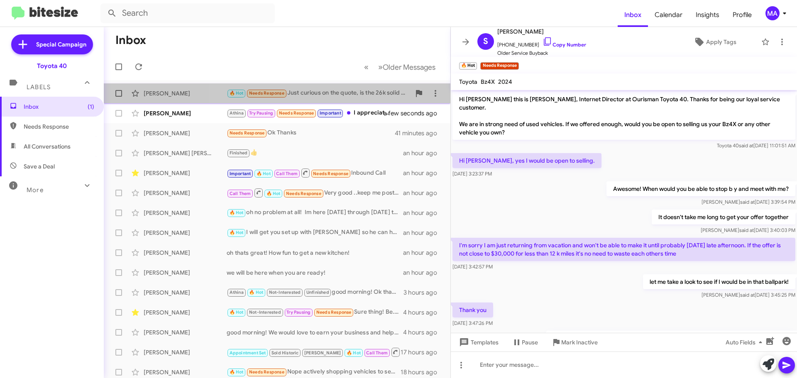
click at [313, 94] on div "🔥 Hot Needs Response Just curious on the quote, is the 26k solid (pending inspe…" at bounding box center [319, 93] width 184 height 10
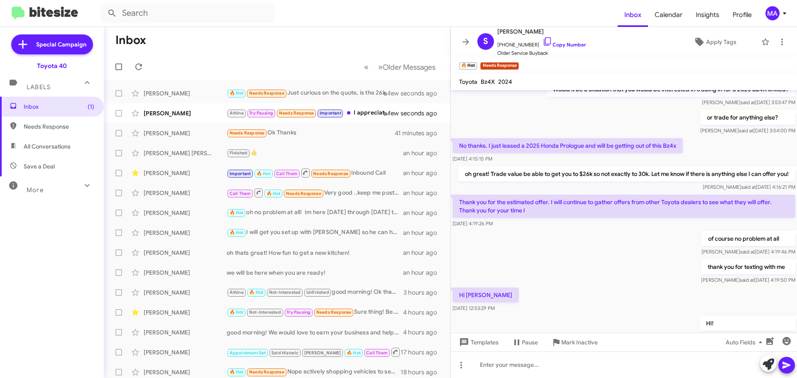
scroll to position [361, 0]
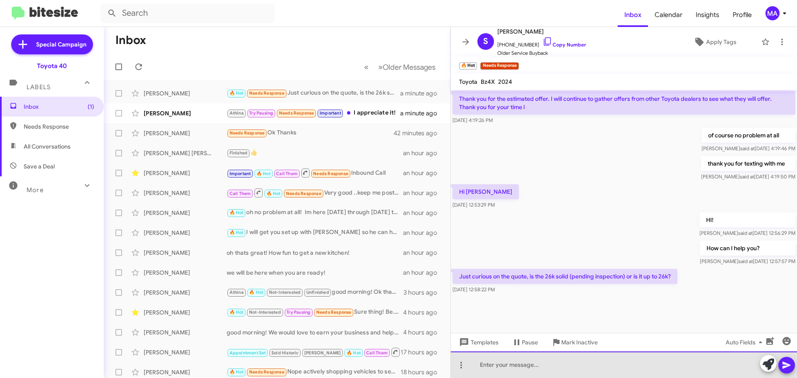
click at [506, 364] on div at bounding box center [624, 364] width 346 height 27
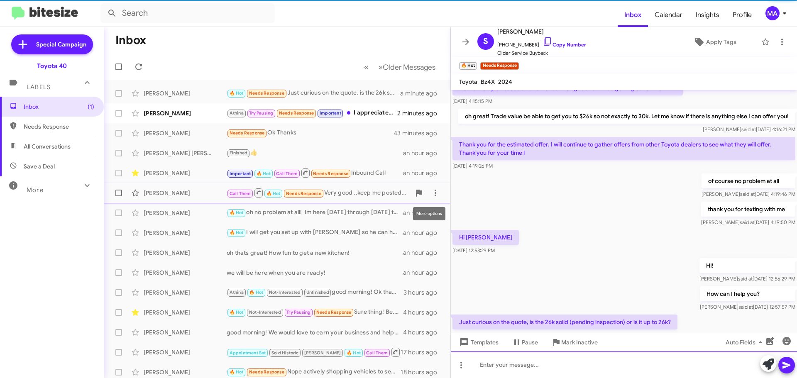
scroll to position [391, 0]
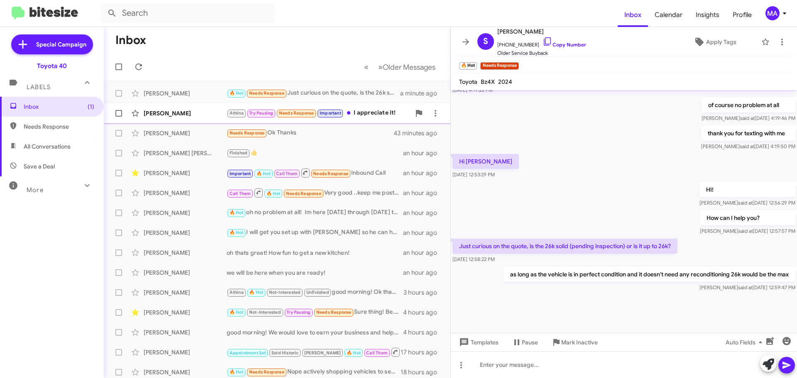
click at [201, 115] on div "[PERSON_NAME]" at bounding box center [185, 113] width 83 height 8
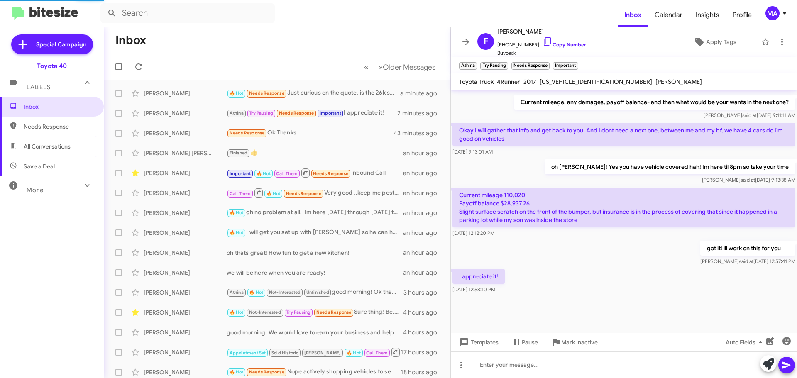
scroll to position [356, 0]
click at [41, 165] on span "Save a Deal" at bounding box center [39, 166] width 31 height 8
type input "in:not-interested"
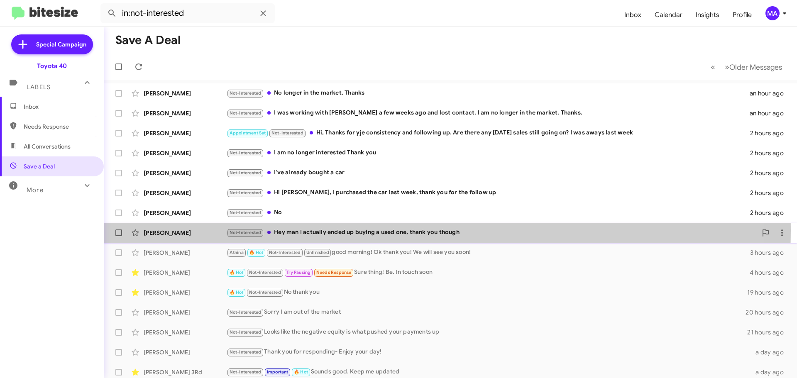
click at [355, 231] on div "Not-Interested Hey man I actually ended up buying a used one, thank you though" at bounding box center [492, 233] width 530 height 10
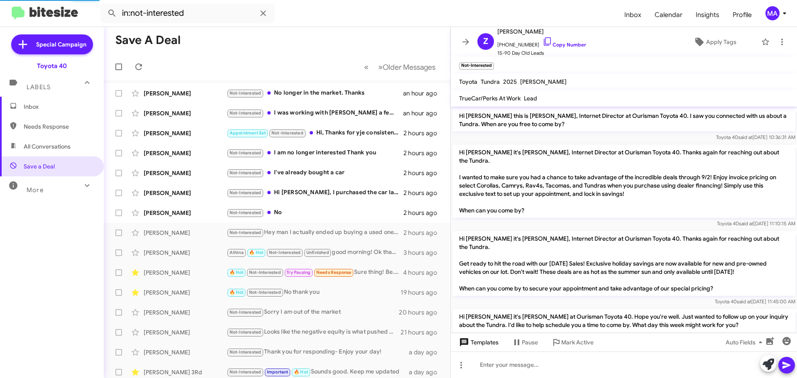
scroll to position [233, 0]
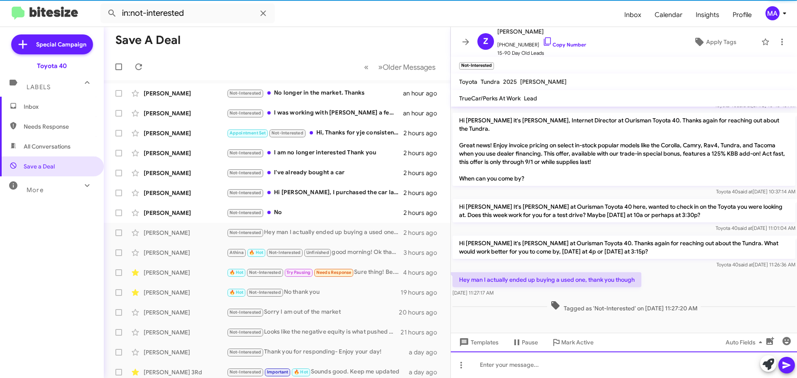
click at [530, 373] on div at bounding box center [624, 364] width 346 height 27
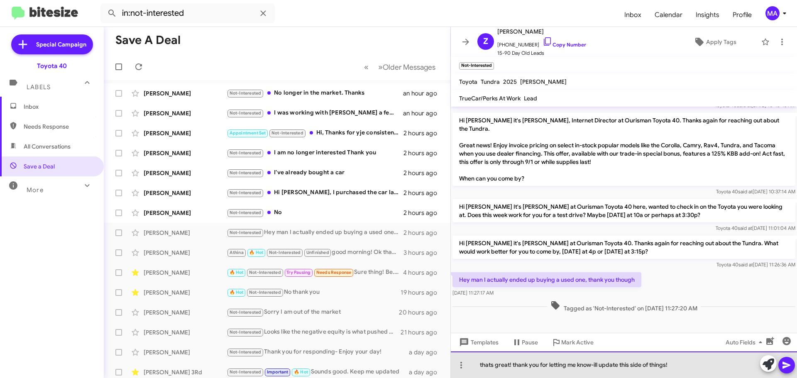
click at [528, 364] on div "thats great! thank you for letting me know-ill update this side of things!" at bounding box center [624, 364] width 346 height 27
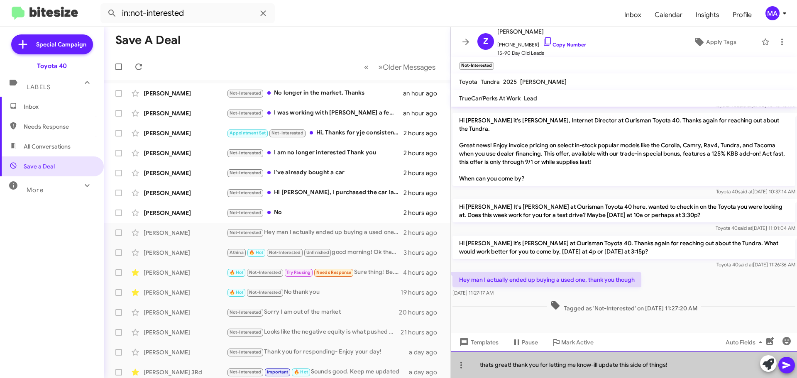
click at [528, 364] on div "thats great! thank you for letting me know-ill update this side of things!" at bounding box center [624, 364] width 346 height 27
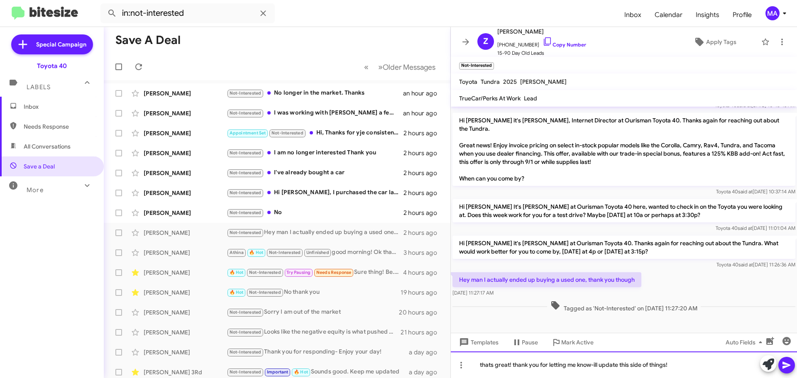
copy div "thats great! thank you for letting me know-ill update this side of things!"
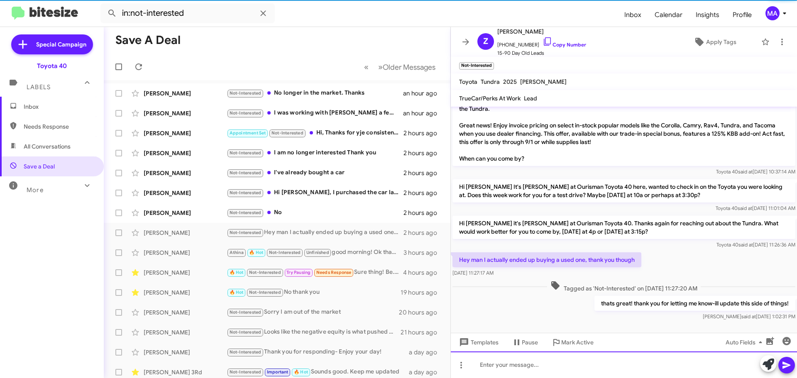
scroll to position [263, 0]
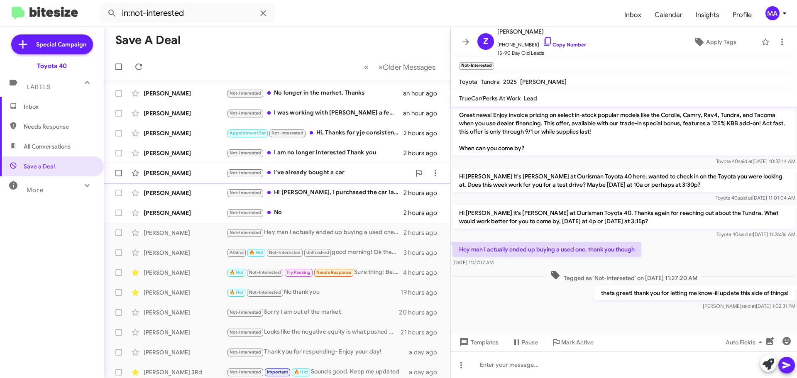
click at [309, 172] on div "Not-Interested I've already bought a car" at bounding box center [319, 173] width 184 height 10
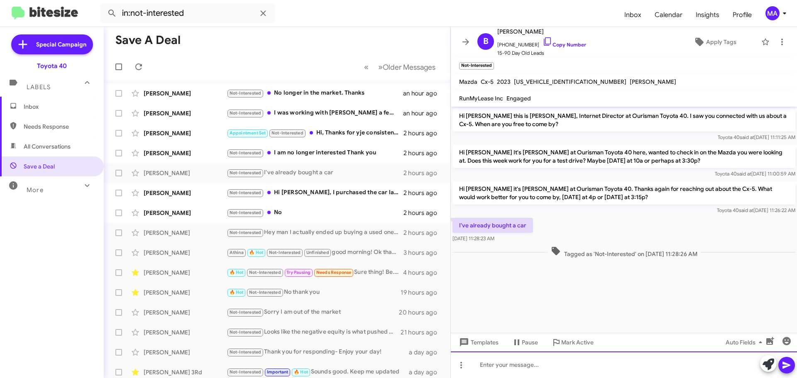
click at [504, 365] on div at bounding box center [624, 364] width 346 height 27
click at [696, 368] on div "thats great! thank you for letting me know-ill update this side of things!" at bounding box center [624, 364] width 346 height 27
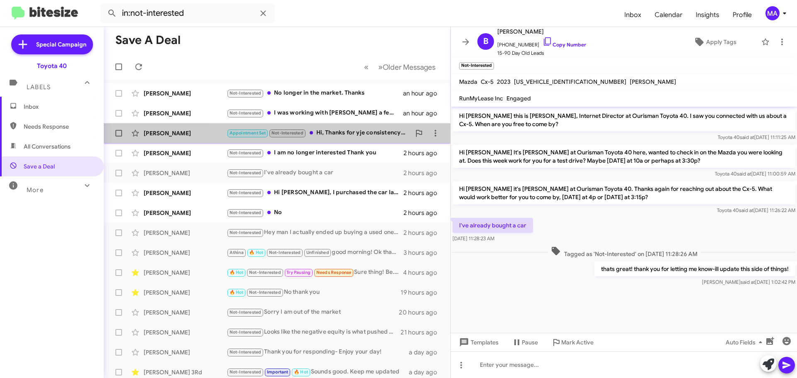
click at [352, 134] on div "Appointment Set Not-Interested Hi, Thanks for yje consistency and following up.…" at bounding box center [319, 133] width 184 height 10
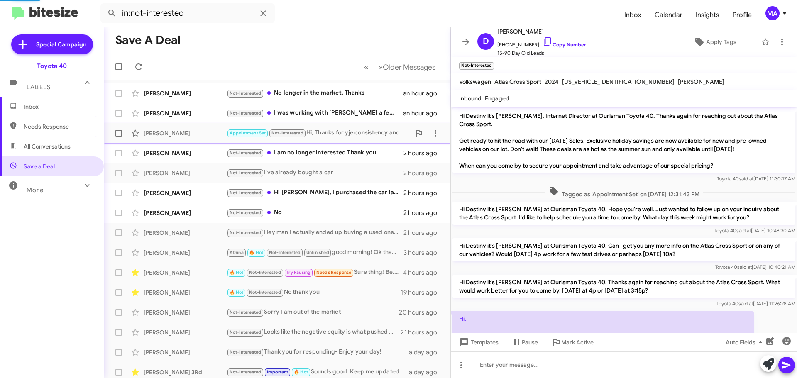
scroll to position [51, 0]
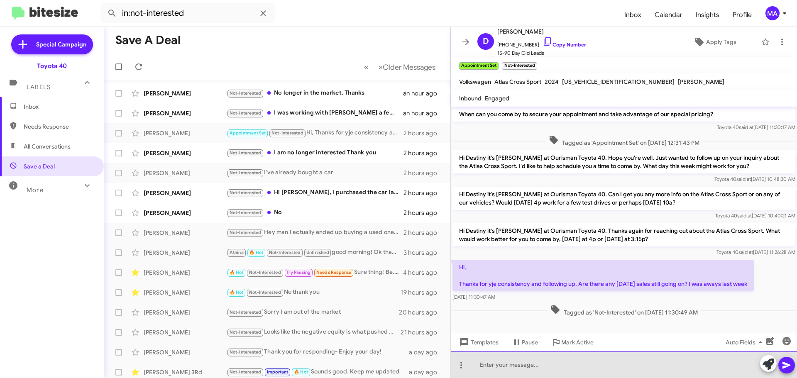
click at [527, 363] on div at bounding box center [624, 364] width 346 height 27
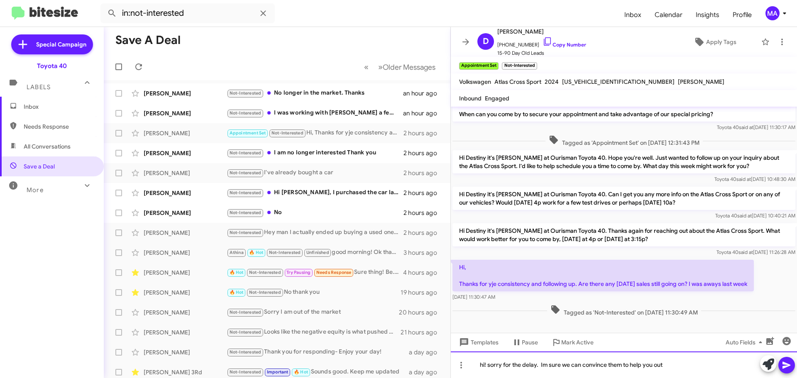
click at [621, 363] on div "hi! sorry for the delay. Im sure we can convince them to help you out" at bounding box center [624, 364] width 346 height 27
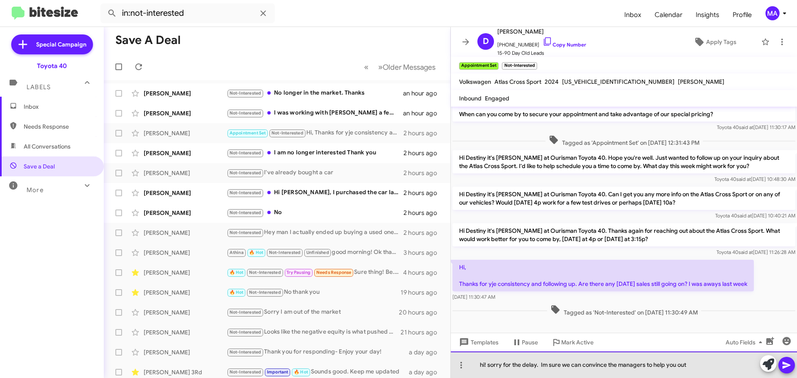
click at [722, 368] on div "hi! sorry for the delay. Im sure we can convince the managers to help you out" at bounding box center [624, 364] width 346 height 27
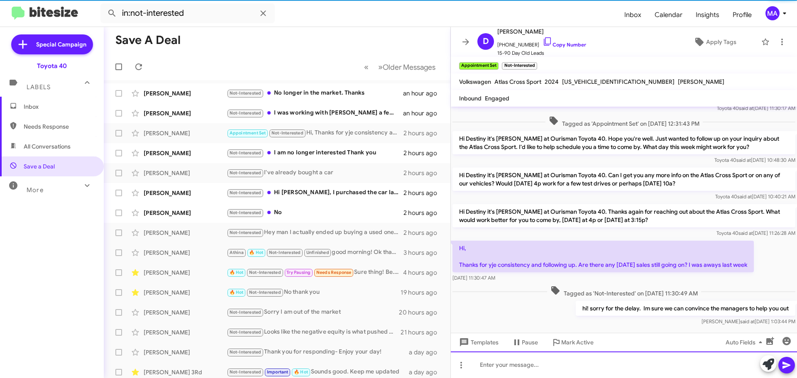
scroll to position [82, 0]
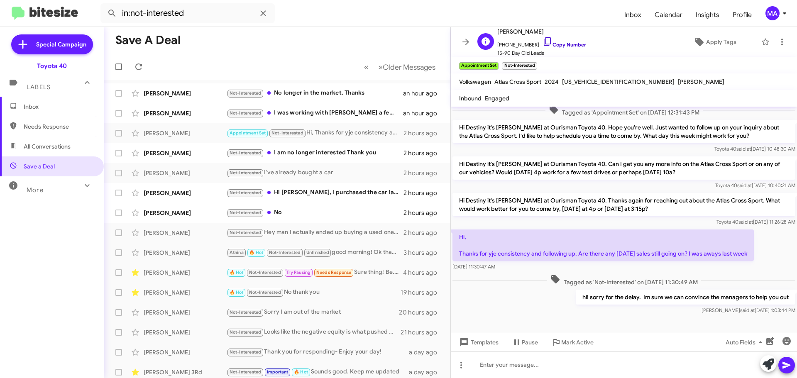
click at [542, 41] on icon at bounding box center [547, 42] width 10 height 10
drag, startPoint x: 754, startPoint y: 256, endPoint x: 456, endPoint y: 236, distance: 299.0
click at [456, 236] on p "Hi, Thanks for yje consistency and following up. Are there any [DATE] sales sti…" at bounding box center [602, 245] width 301 height 32
copy p "Hi, Thanks for yje consistency and following up. Are there any [DATE] sales sti…"
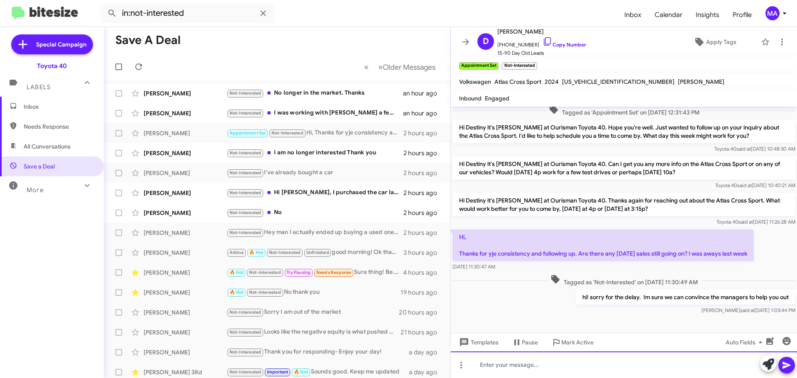
click at [523, 363] on div at bounding box center [624, 364] width 346 height 27
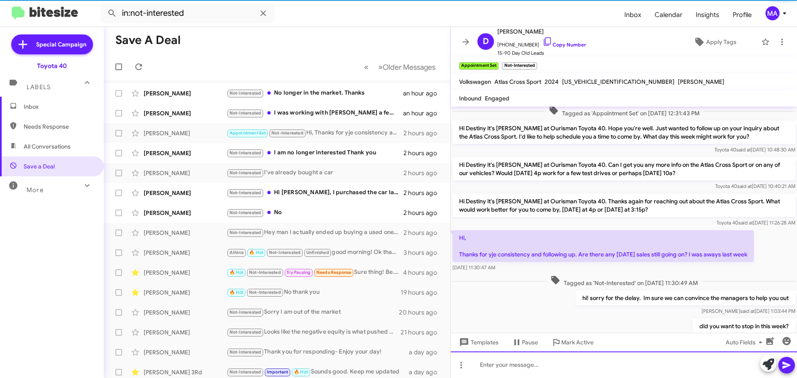
scroll to position [112, 0]
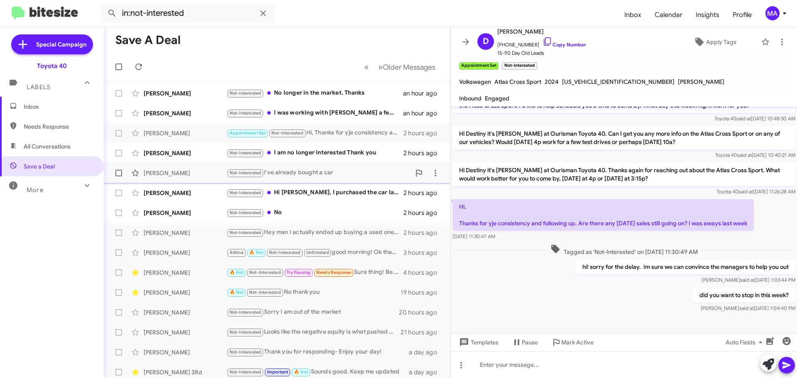
click at [301, 173] on div "Not-Interested I've already bought a car" at bounding box center [319, 173] width 184 height 10
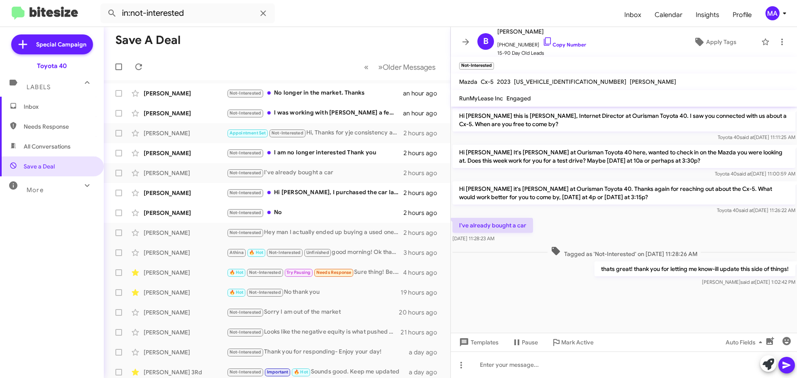
click at [697, 271] on p "thats great! thank you for letting me know-ill update this side of things!" at bounding box center [694, 268] width 201 height 15
click at [696, 271] on p "thats great! thank you for letting me know-ill update this side of things!" at bounding box center [694, 268] width 201 height 15
copy p "thats great! thank you for letting me know-ill update this side of things!"
click at [703, 296] on div at bounding box center [624, 294] width 346 height 12
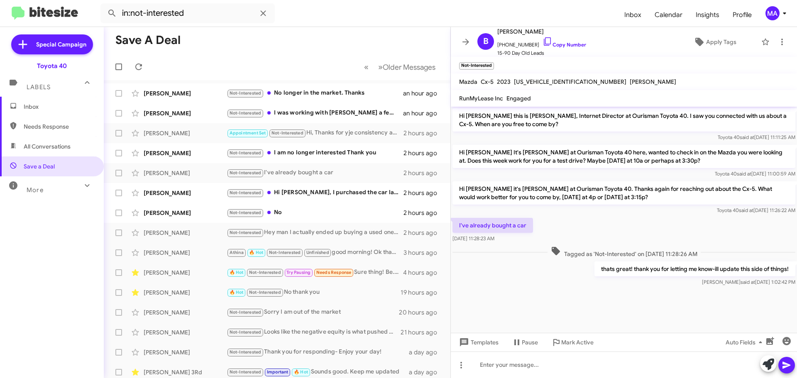
click at [690, 268] on p "thats great! thank you for letting me know-ill update this side of things!" at bounding box center [694, 268] width 201 height 15
copy p "thats great! thank you for letting me know-ill update this side of things!"
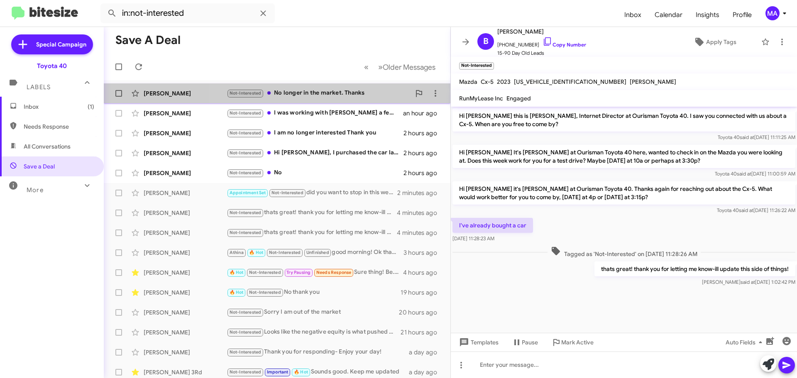
click at [317, 93] on div "Not-Interested No longer in the market. Thanks" at bounding box center [319, 93] width 184 height 10
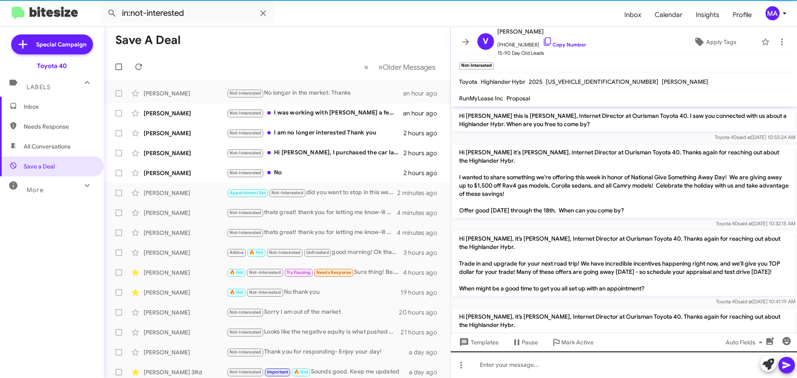
scroll to position [873, 0]
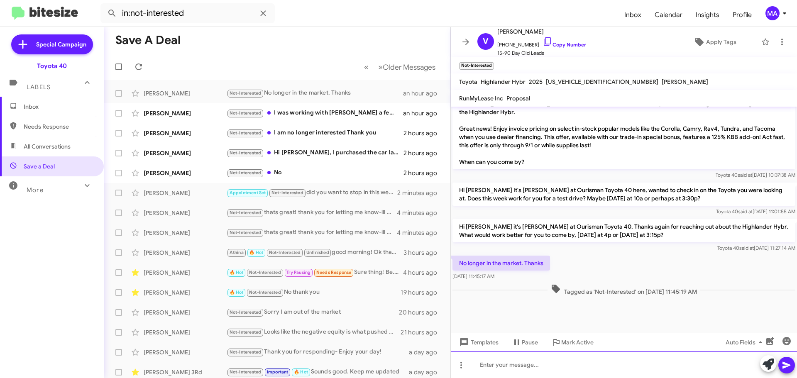
click at [505, 373] on div at bounding box center [624, 364] width 346 height 27
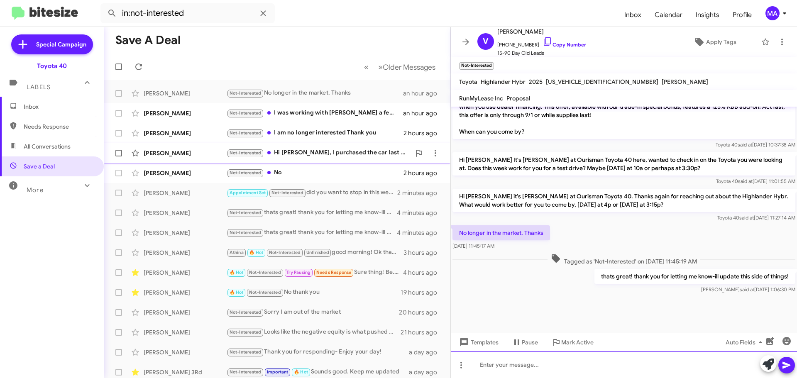
scroll to position [904, 0]
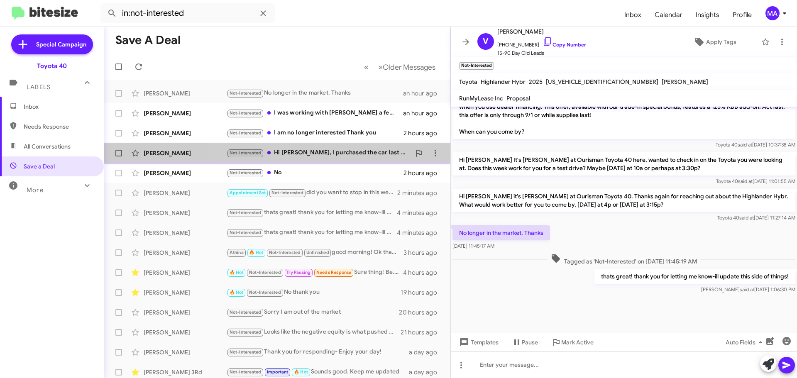
click at [342, 150] on div "Not-Interested Hi [PERSON_NAME], I purchased the car last week, thank you for t…" at bounding box center [319, 153] width 184 height 10
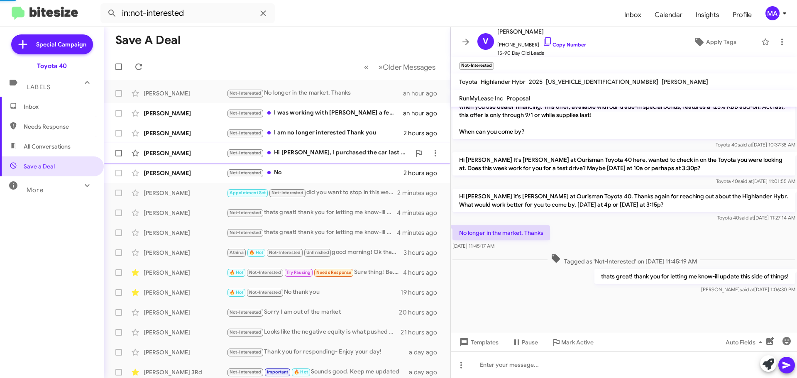
scroll to position [42, 0]
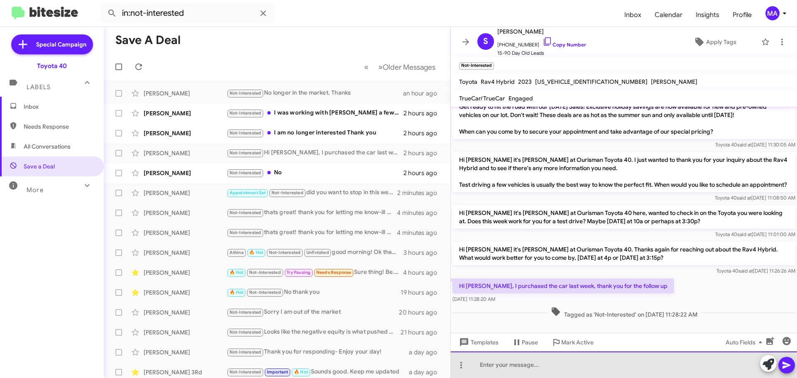
click at [514, 365] on div at bounding box center [624, 364] width 346 height 27
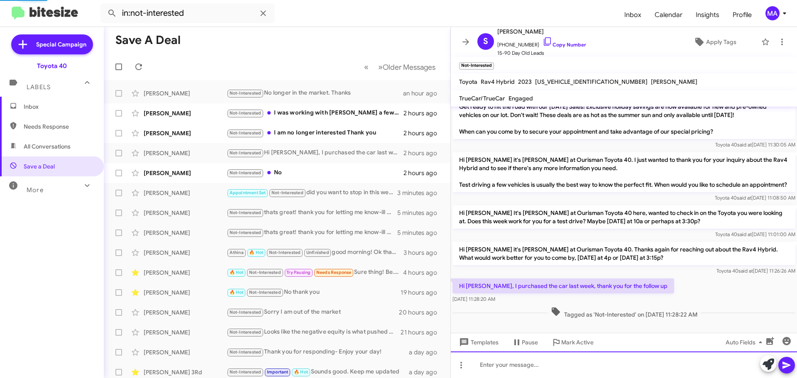
scroll to position [73, 0]
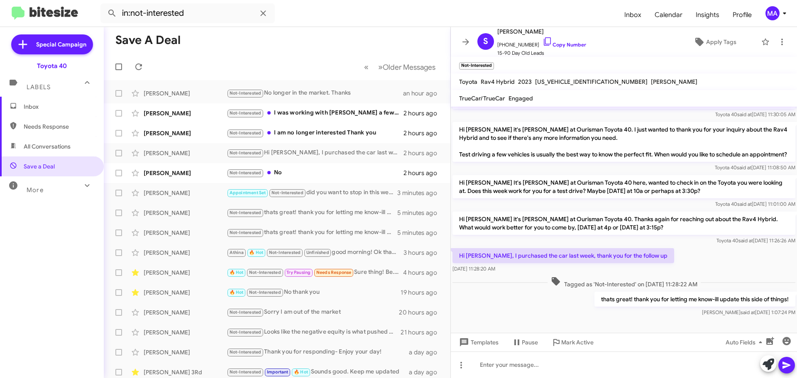
click at [570, 255] on p "Hi [PERSON_NAME], I purchased the car last week, thank you for the follow up" at bounding box center [563, 255] width 222 height 15
copy p "Hi [PERSON_NAME], I purchased the car last week, thank you for the follow up"
click at [673, 300] on p "thats great! thank you for letting me know-ill update this side of things!" at bounding box center [694, 299] width 201 height 15
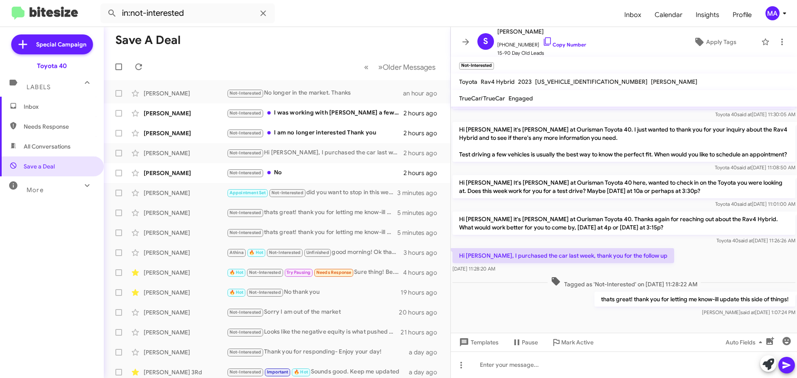
click at [673, 300] on p "thats great! thank you for letting me know-ill update this side of things!" at bounding box center [694, 299] width 201 height 15
copy p "thats great! thank you for letting me know-ill update this side of things!"
click at [307, 116] on div "Not-Interested I was working with [PERSON_NAME] a few weeks ago and lost contac…" at bounding box center [319, 113] width 184 height 10
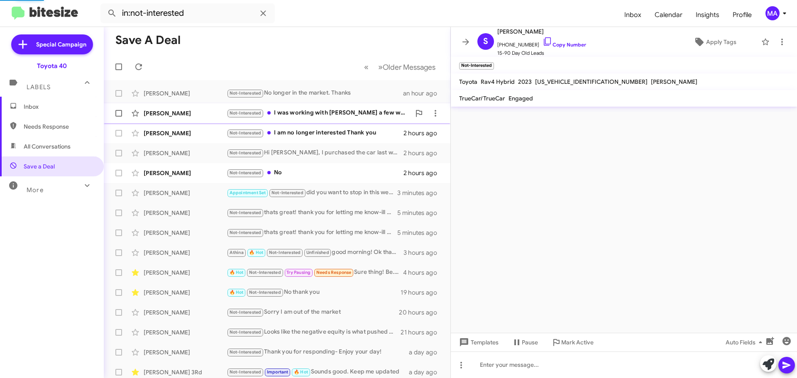
scroll to position [617, 0]
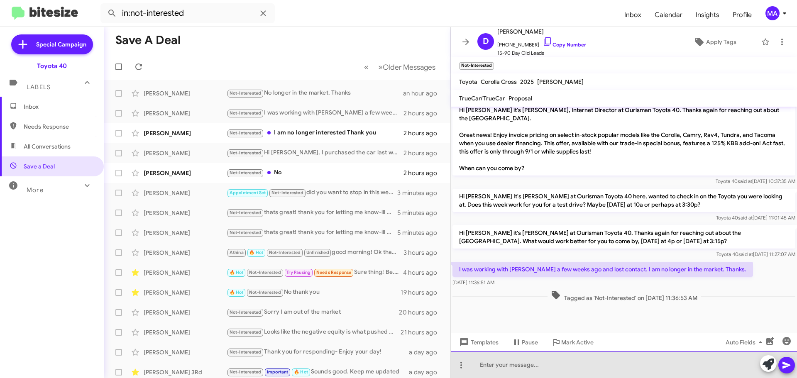
click at [536, 366] on div at bounding box center [624, 364] width 346 height 27
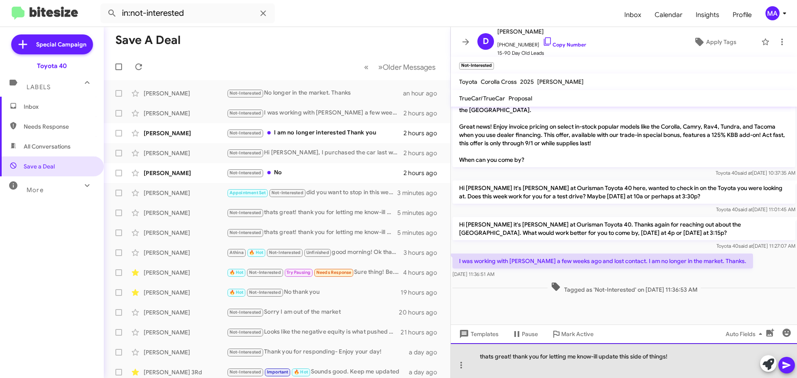
drag, startPoint x: 511, startPoint y: 358, endPoint x: 471, endPoint y: 357, distance: 39.5
click at [471, 357] on div "thats great! thank you for letting me know-ill update this side of things!" at bounding box center [624, 360] width 346 height 35
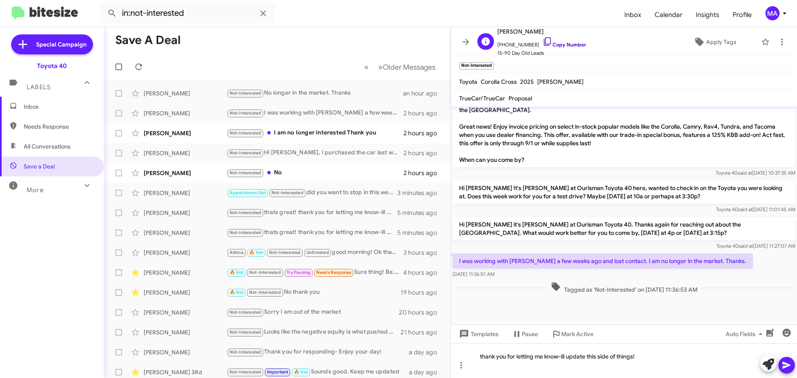
click at [542, 41] on icon at bounding box center [547, 42] width 10 height 10
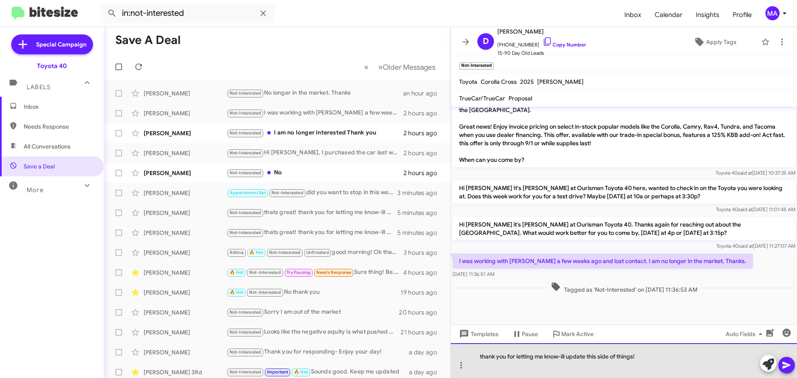
click at [648, 360] on div "thank you for letting me know-ill update this side of things!" at bounding box center [624, 360] width 346 height 35
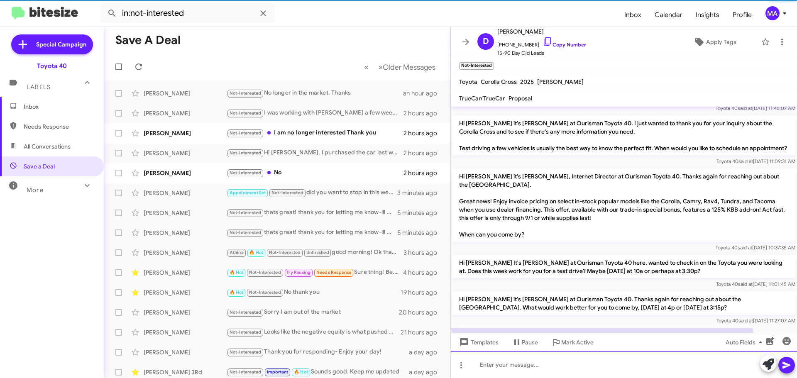
scroll to position [647, 0]
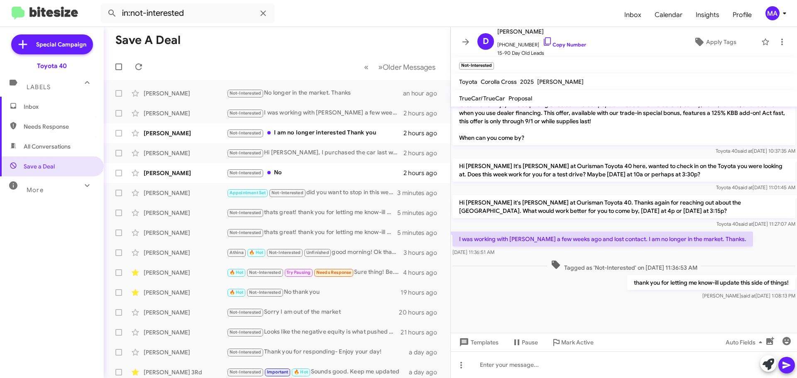
drag, startPoint x: 724, startPoint y: 243, endPoint x: 453, endPoint y: 239, distance: 270.5
click at [453, 239] on p "I was working with [PERSON_NAME] a few weeks ago and lost contact. I am no long…" at bounding box center [602, 239] width 300 height 15
copy p "I was working with [PERSON_NAME] a few weeks ago and lost contact. I am no long…"
click at [714, 282] on mat-tooltip-component "[DATE] 1:08:13 PM" at bounding box center [740, 280] width 53 height 25
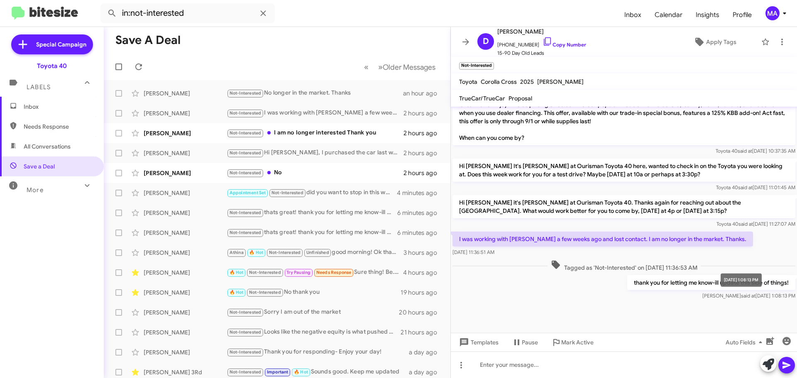
click at [714, 282] on mat-tooltip-component "[DATE] 1:08:13 PM" at bounding box center [740, 280] width 53 height 25
click at [706, 282] on p "thank you for letting me know-ill update this side of things!" at bounding box center [711, 282] width 168 height 15
copy p "thank you for letting me know-ill update this side of things!"
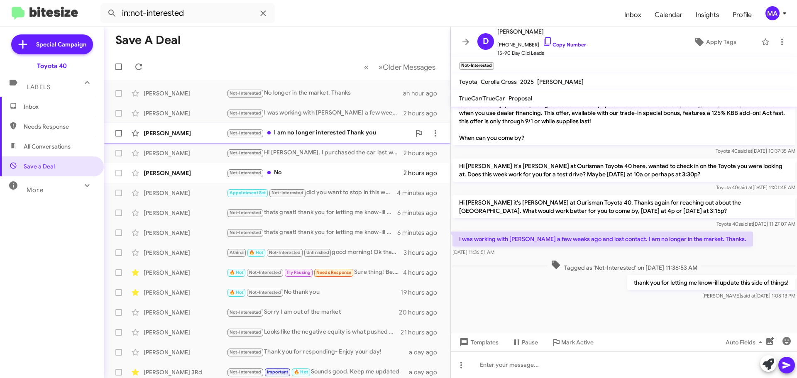
click at [346, 132] on div "Not-Interested I am no longer interested Thank you" at bounding box center [319, 133] width 184 height 10
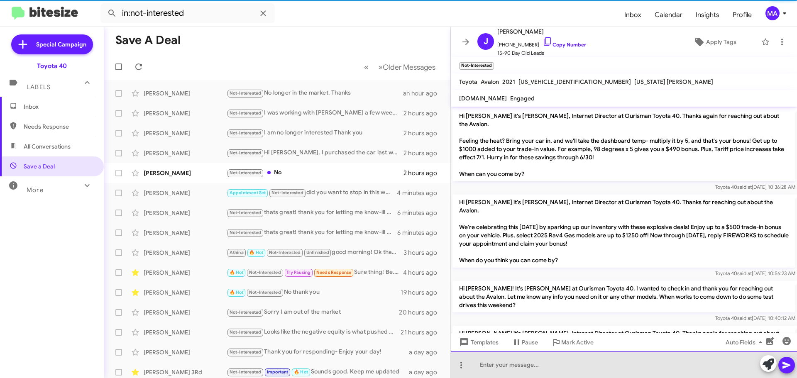
click at [568, 366] on div at bounding box center [624, 364] width 346 height 27
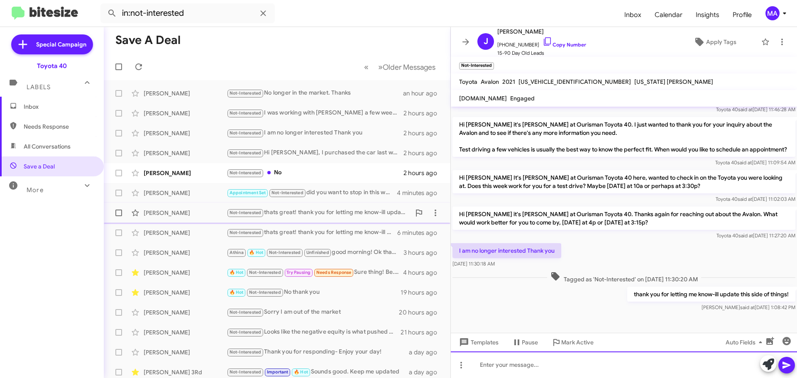
scroll to position [862, 0]
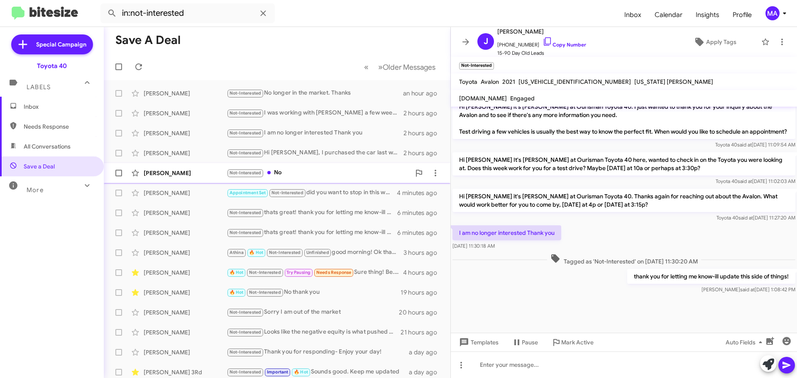
click at [295, 182] on span "[PERSON_NAME] Not-Interested No 2 hours ago" at bounding box center [277, 173] width 346 height 20
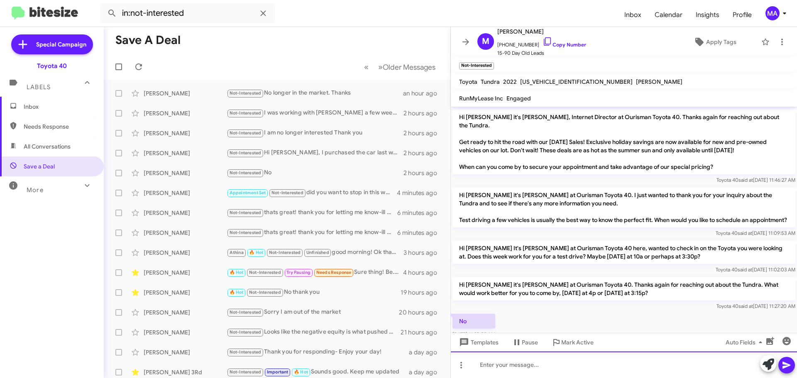
click at [497, 368] on div at bounding box center [624, 364] width 346 height 27
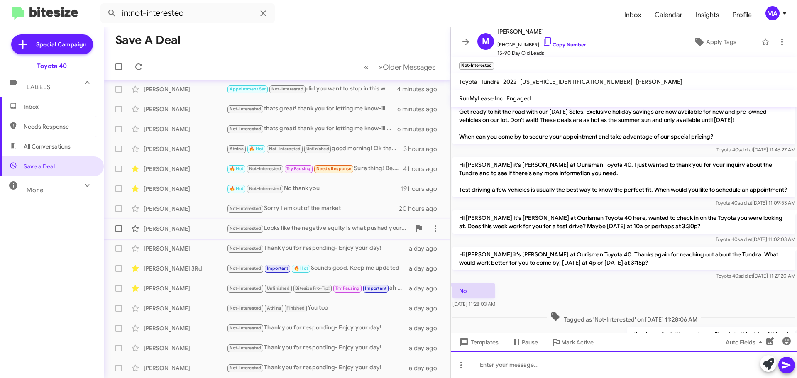
scroll to position [0, 0]
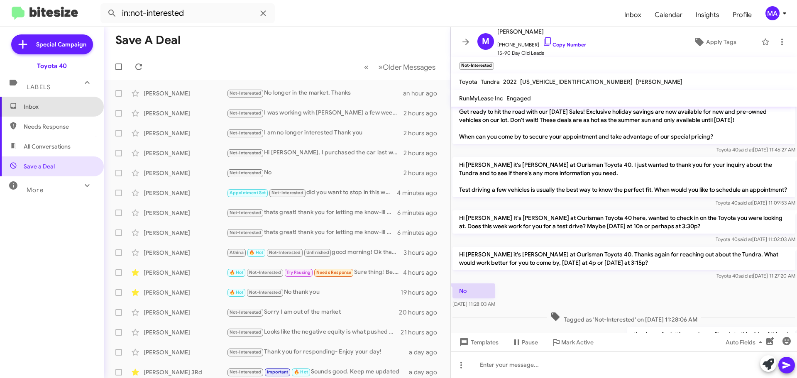
click at [52, 110] on span "Inbox" at bounding box center [59, 106] width 71 height 8
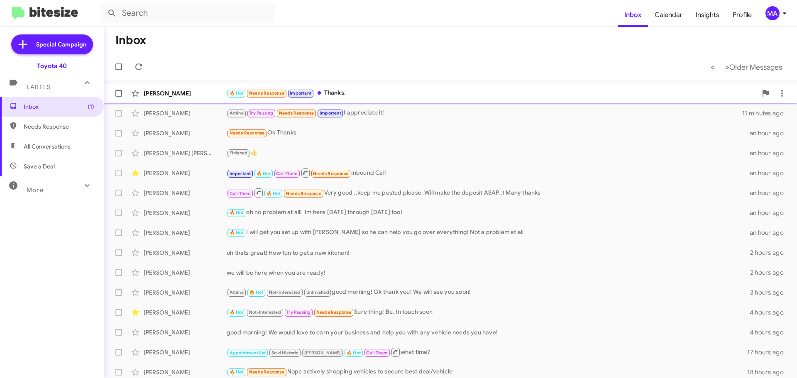
click at [375, 96] on div "🔥 Hot Needs Response Important Thanks." at bounding box center [492, 93] width 530 height 10
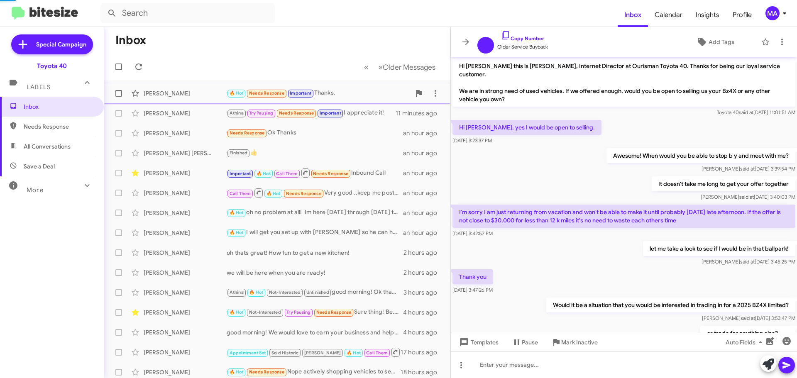
scroll to position [388, 0]
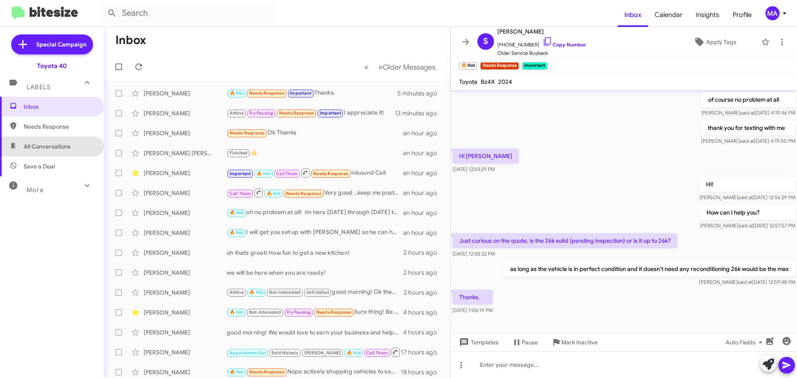
click at [59, 146] on span "All Conversations" at bounding box center [47, 146] width 47 height 8
type input "in:all-conversations"
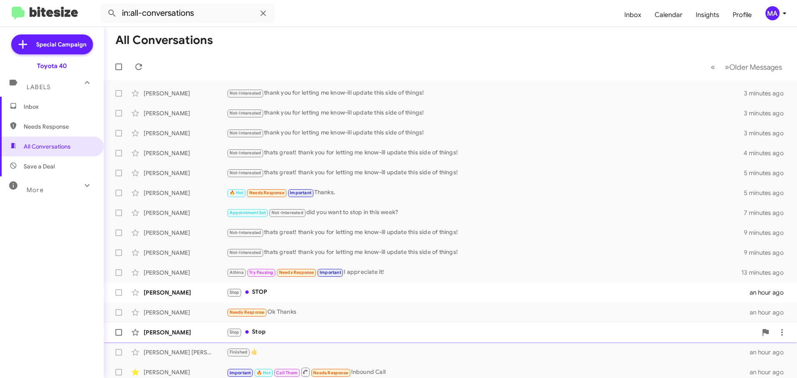
click at [293, 329] on div "Stop Stop" at bounding box center [492, 332] width 530 height 10
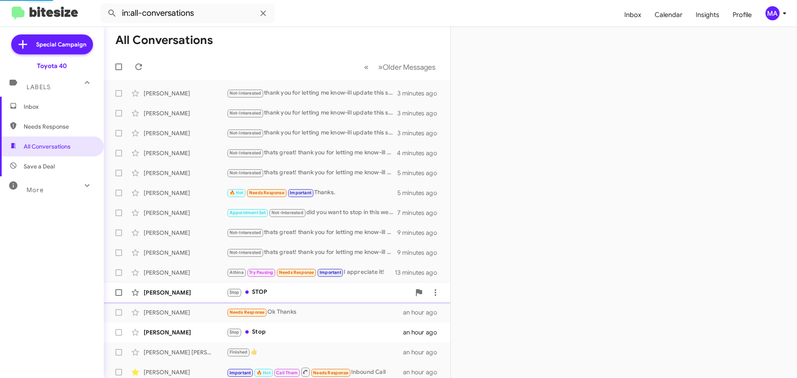
click at [285, 288] on div "Stop STOP" at bounding box center [319, 293] width 184 height 10
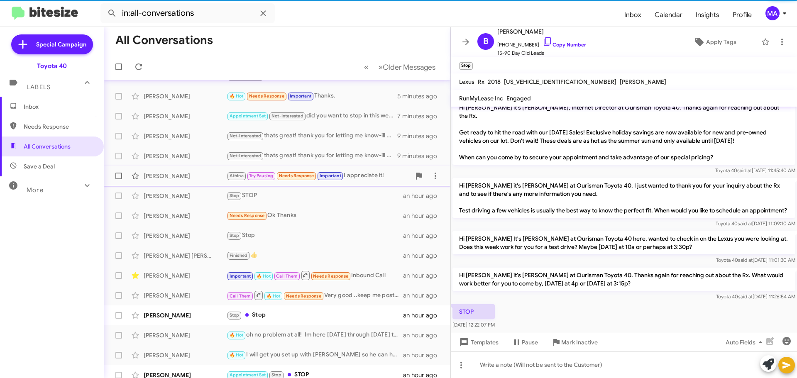
scroll to position [104, 0]
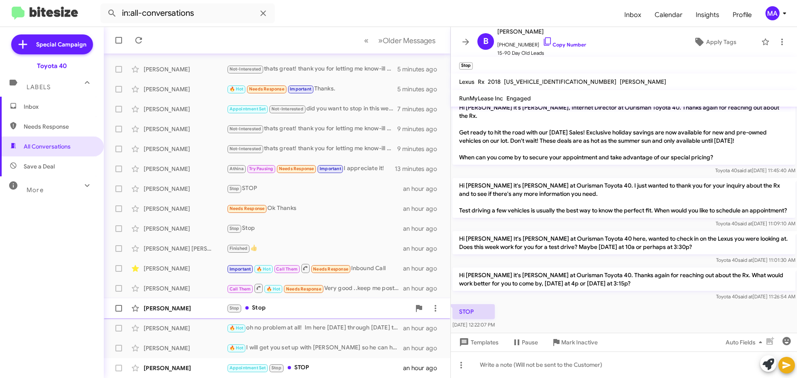
click at [275, 305] on div "Stop Stop" at bounding box center [319, 308] width 184 height 10
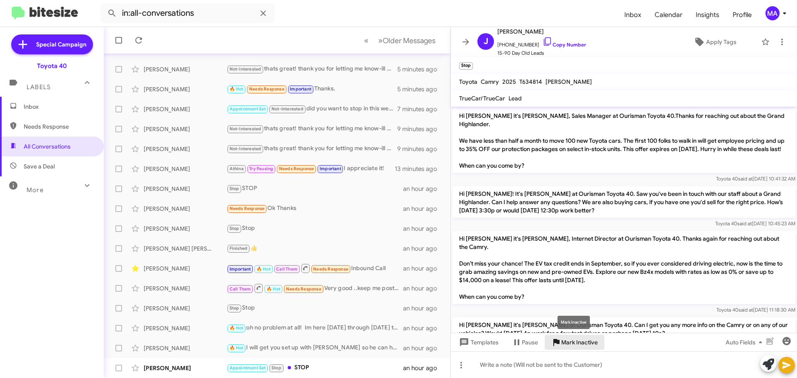
click at [572, 342] on span "Mark Inactive" at bounding box center [579, 342] width 37 height 15
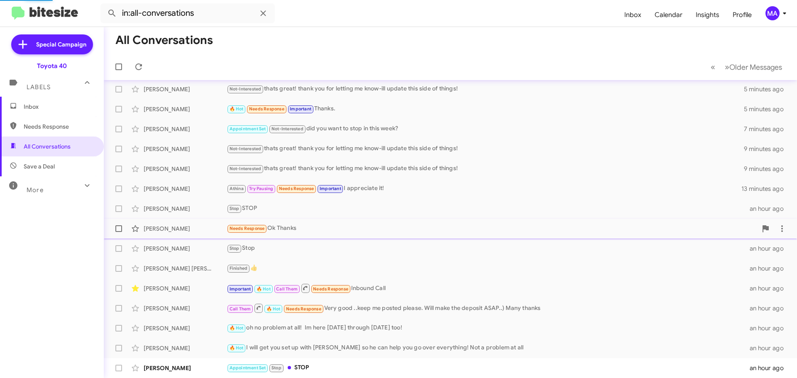
scroll to position [84, 0]
click at [264, 217] on div "[PERSON_NAME] Stop STOP an hour ago" at bounding box center [450, 208] width 680 height 17
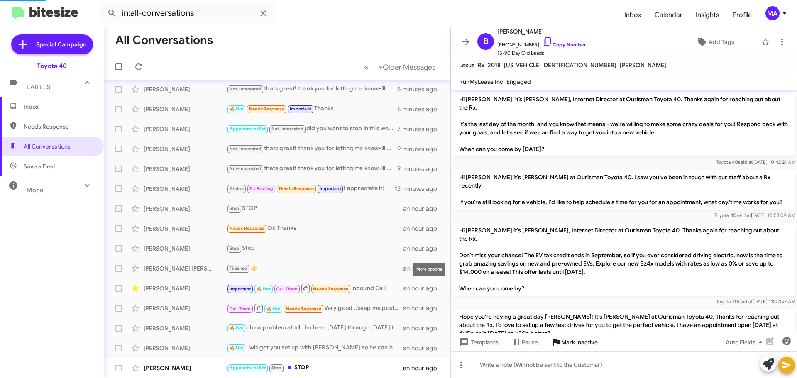
scroll to position [254, 0]
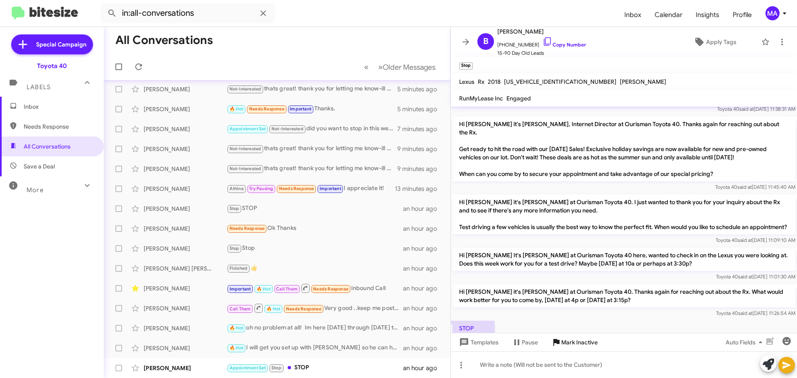
click at [575, 343] on span "Mark Inactive" at bounding box center [579, 342] width 37 height 15
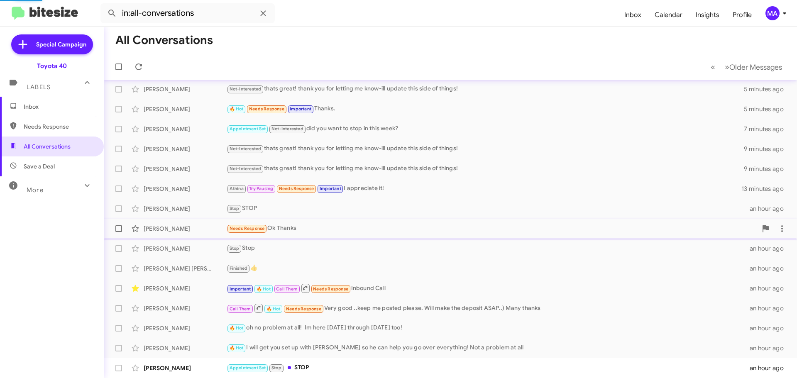
scroll to position [64, 0]
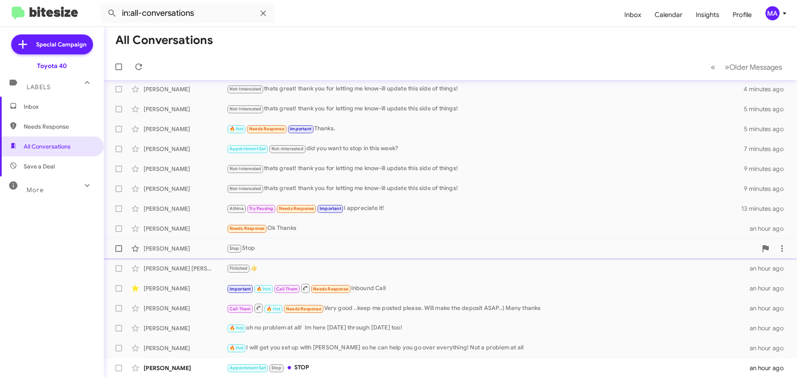
click at [282, 250] on div "Stop Stop" at bounding box center [492, 249] width 530 height 10
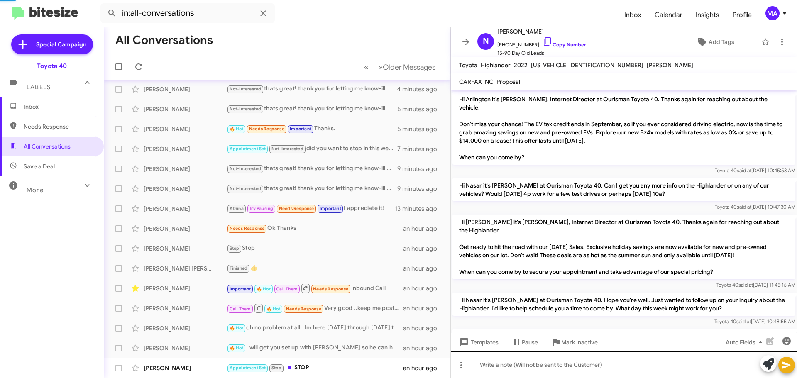
scroll to position [110, 0]
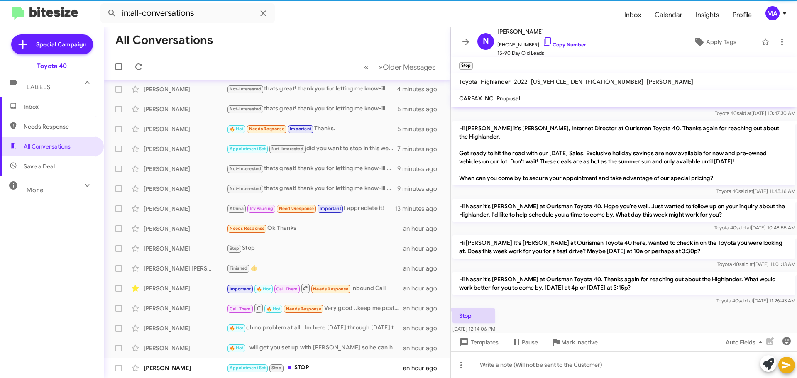
click at [584, 351] on div "Templates Pause Mark Inactive Auto Fields" at bounding box center [624, 342] width 346 height 19
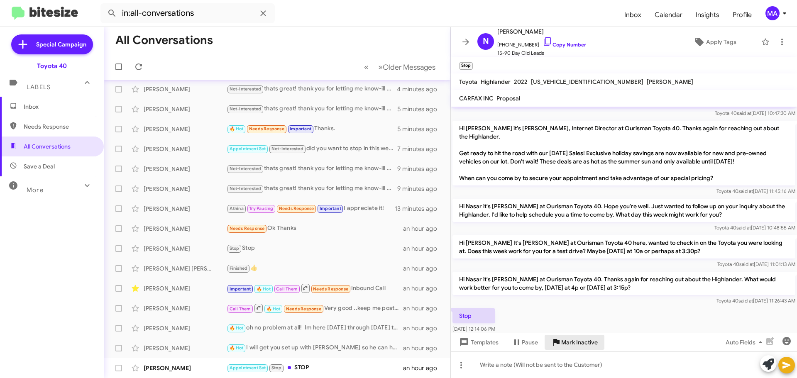
click at [580, 342] on span "Mark Inactive" at bounding box center [579, 342] width 37 height 15
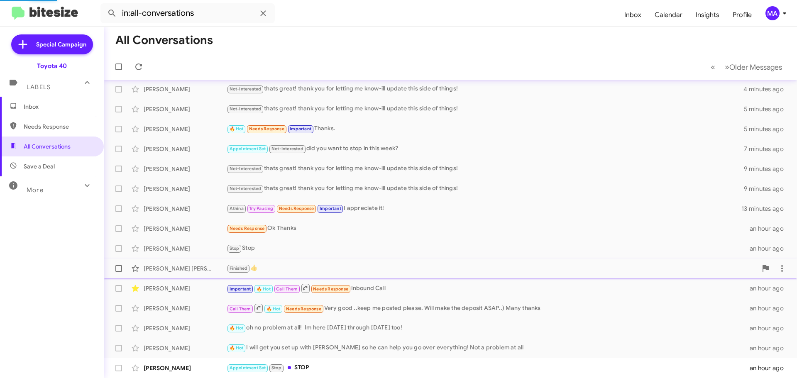
scroll to position [44, 0]
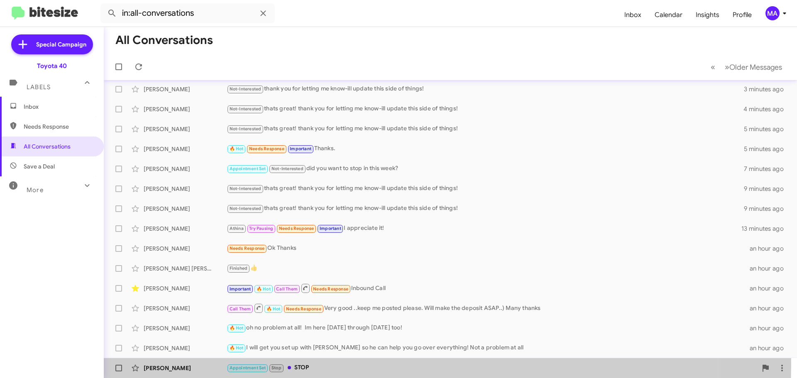
click at [334, 364] on div "Appointment Set Stop STOP" at bounding box center [492, 368] width 530 height 10
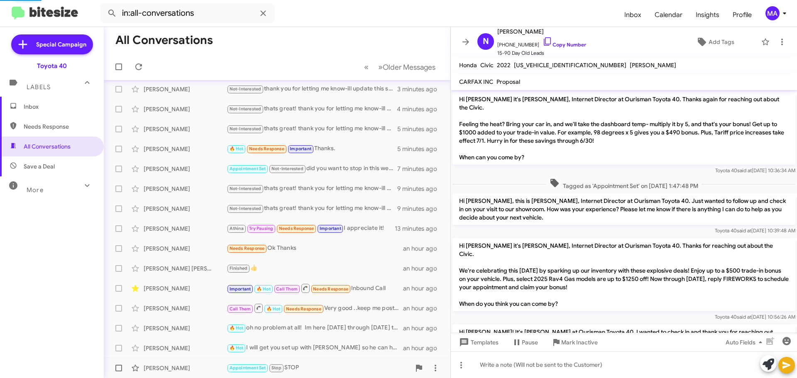
scroll to position [796, 0]
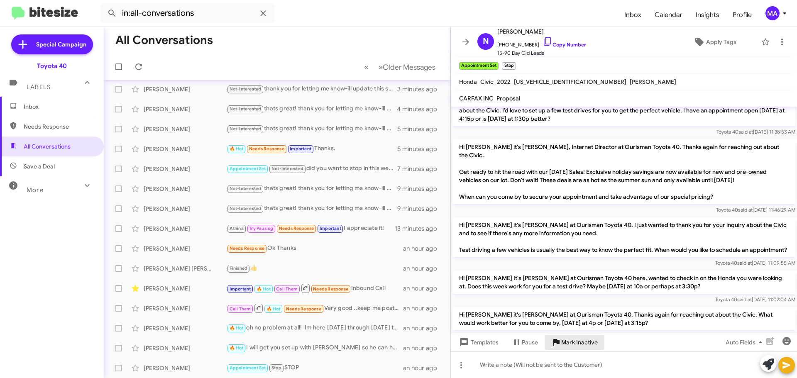
click at [580, 345] on span "Mark Inactive" at bounding box center [579, 342] width 37 height 15
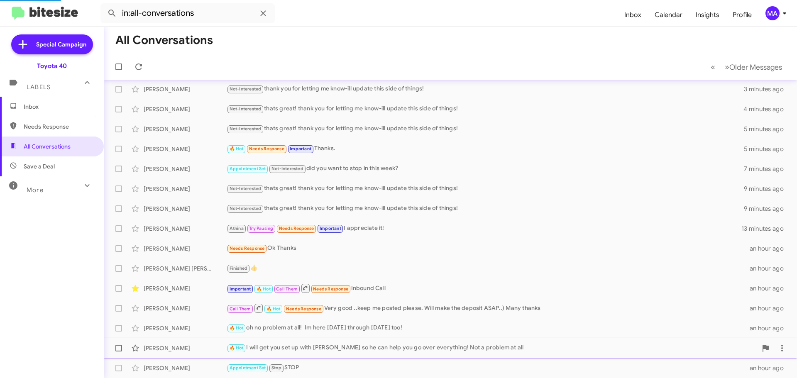
scroll to position [24, 0]
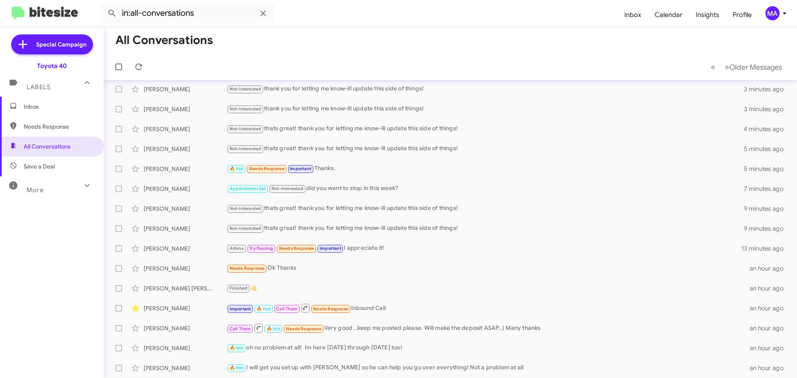
click at [36, 106] on span "Inbox" at bounding box center [59, 106] width 71 height 8
